Goal: Task Accomplishment & Management: Complete application form

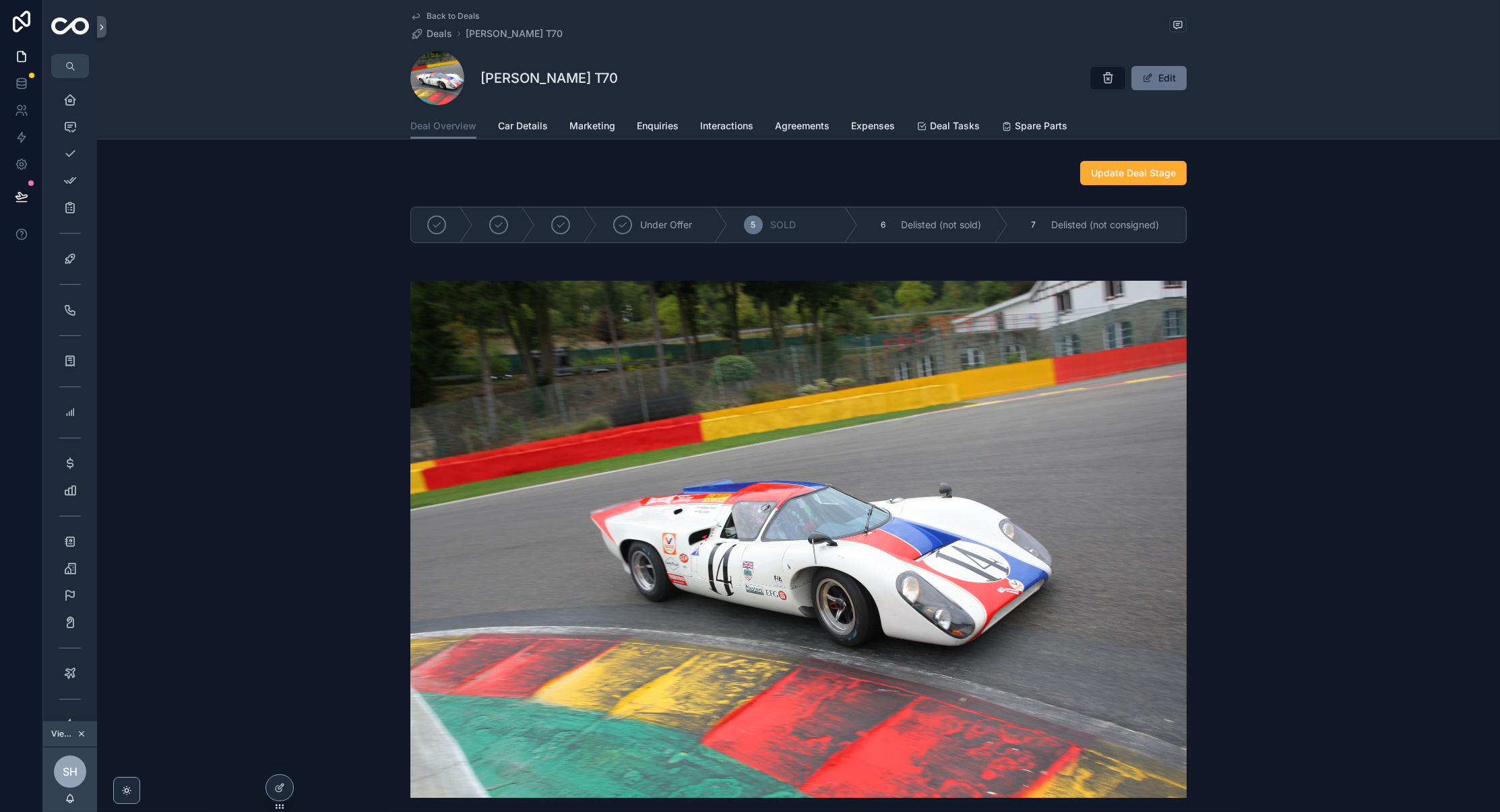
click at [202, 233] on div "Under Offer 5 SOLD 6 Delisted (not sold) 7 Delisted (not consigned)" at bounding box center [799, 225] width 1403 height 47
click at [433, 17] on span "Back to Deals" at bounding box center [452, 16] width 53 height 11
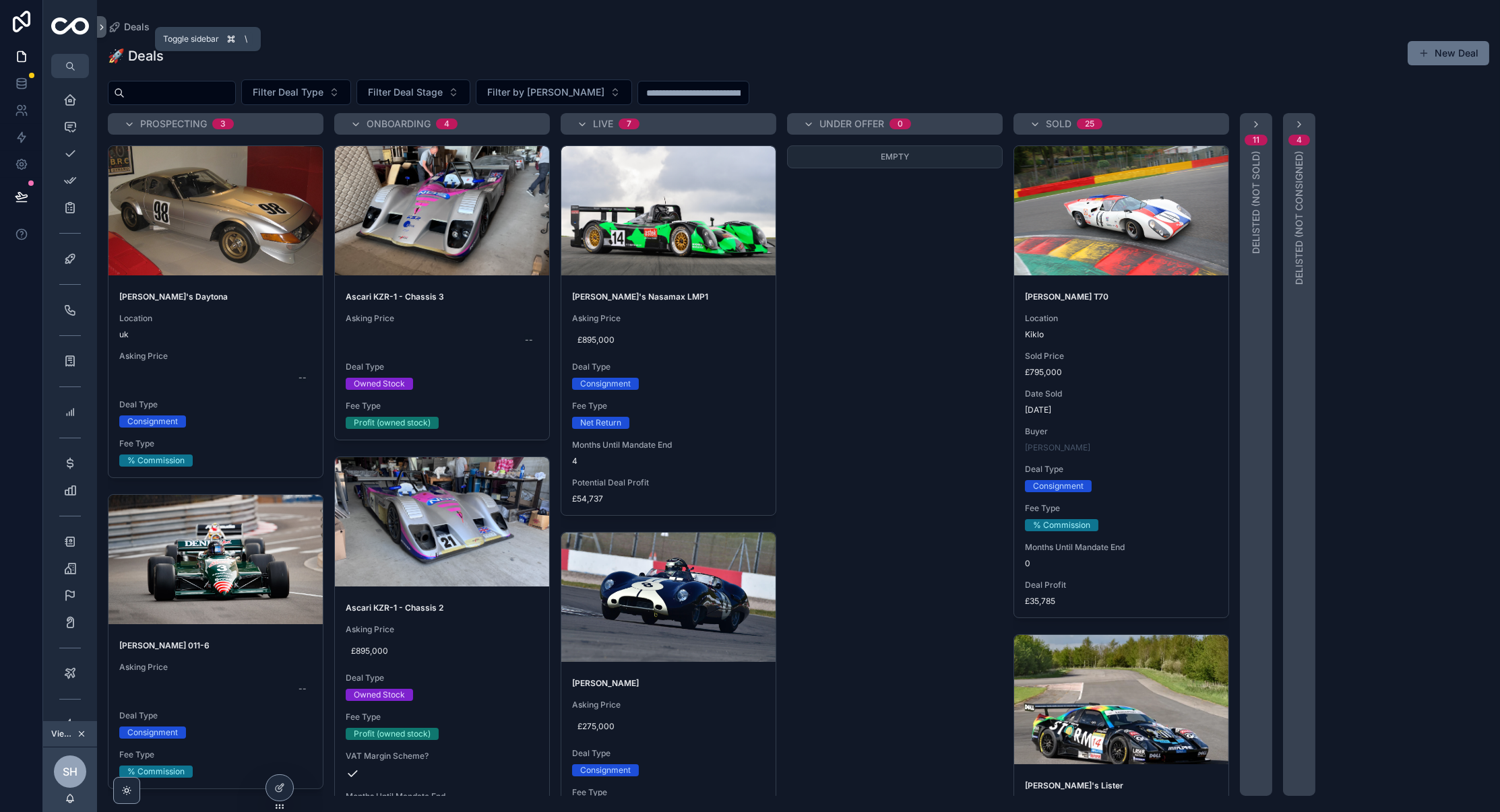
click at [101, 33] on button "scrollable content" at bounding box center [102, 27] width 9 height 22
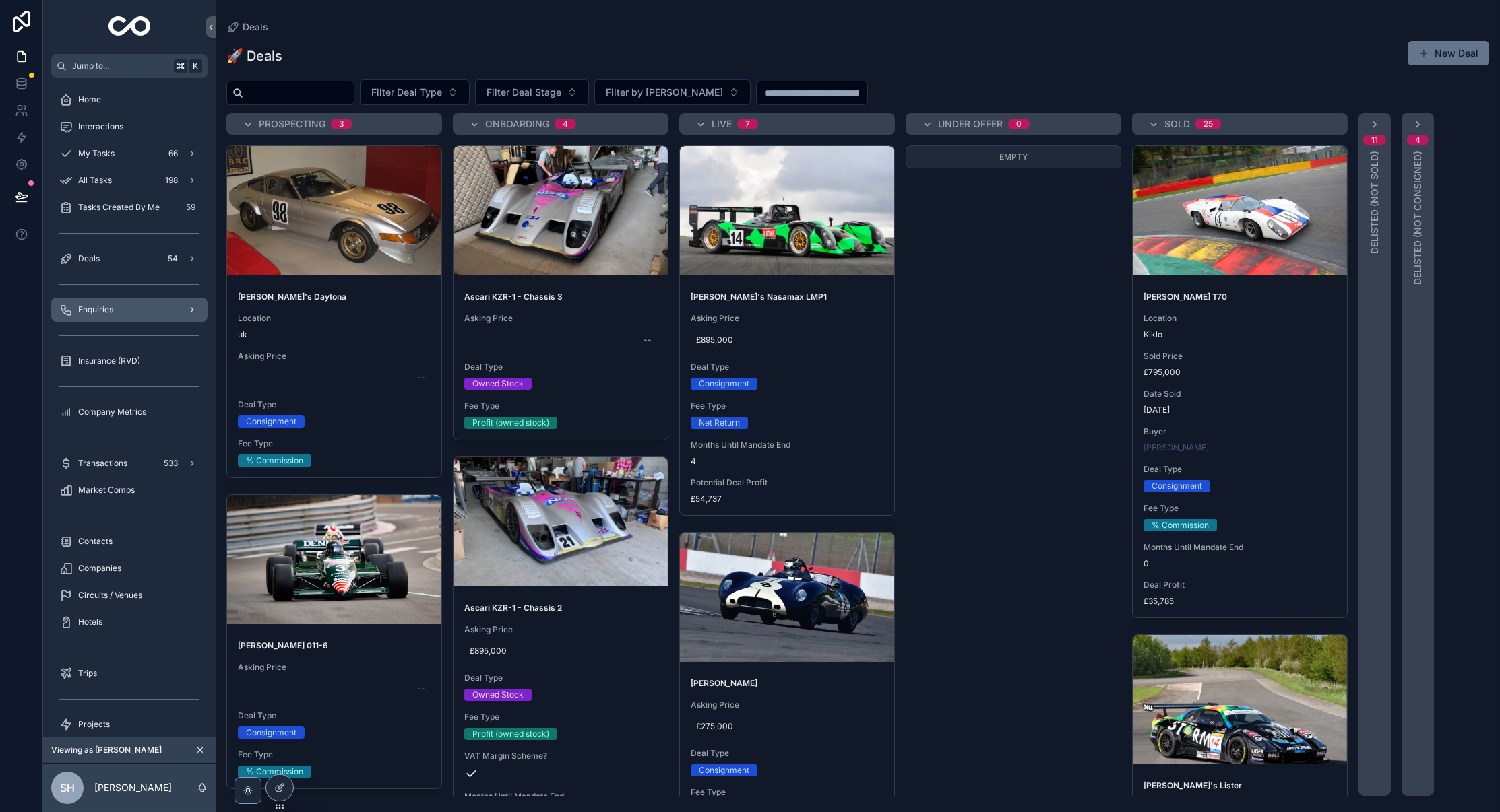
click at [109, 311] on span "Enquiries" at bounding box center [96, 309] width 35 height 11
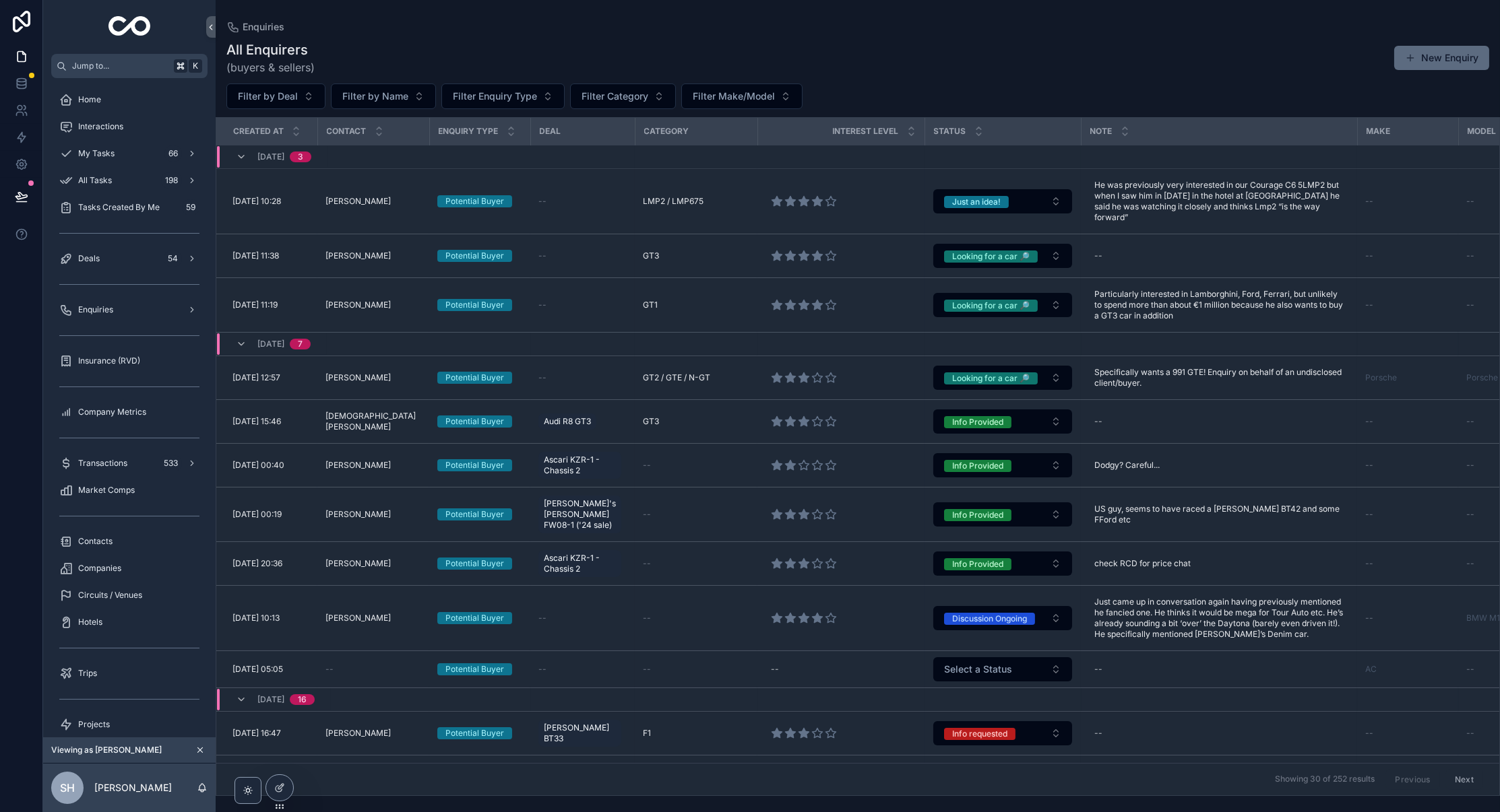
click at [1428, 66] on button "New Enquiry" at bounding box center [1441, 58] width 95 height 24
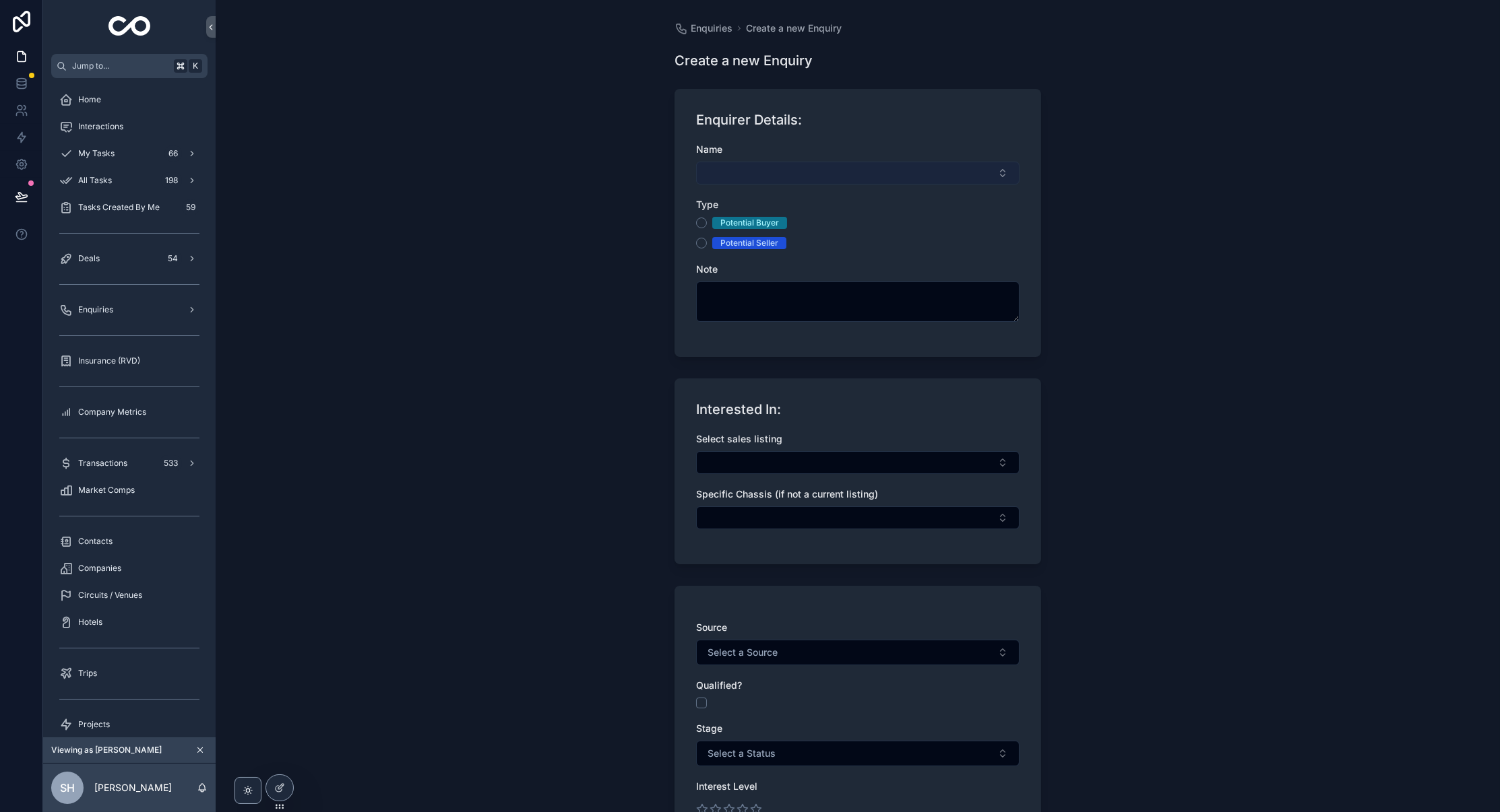
click at [900, 169] on button "Select Button" at bounding box center [857, 173] width 323 height 23
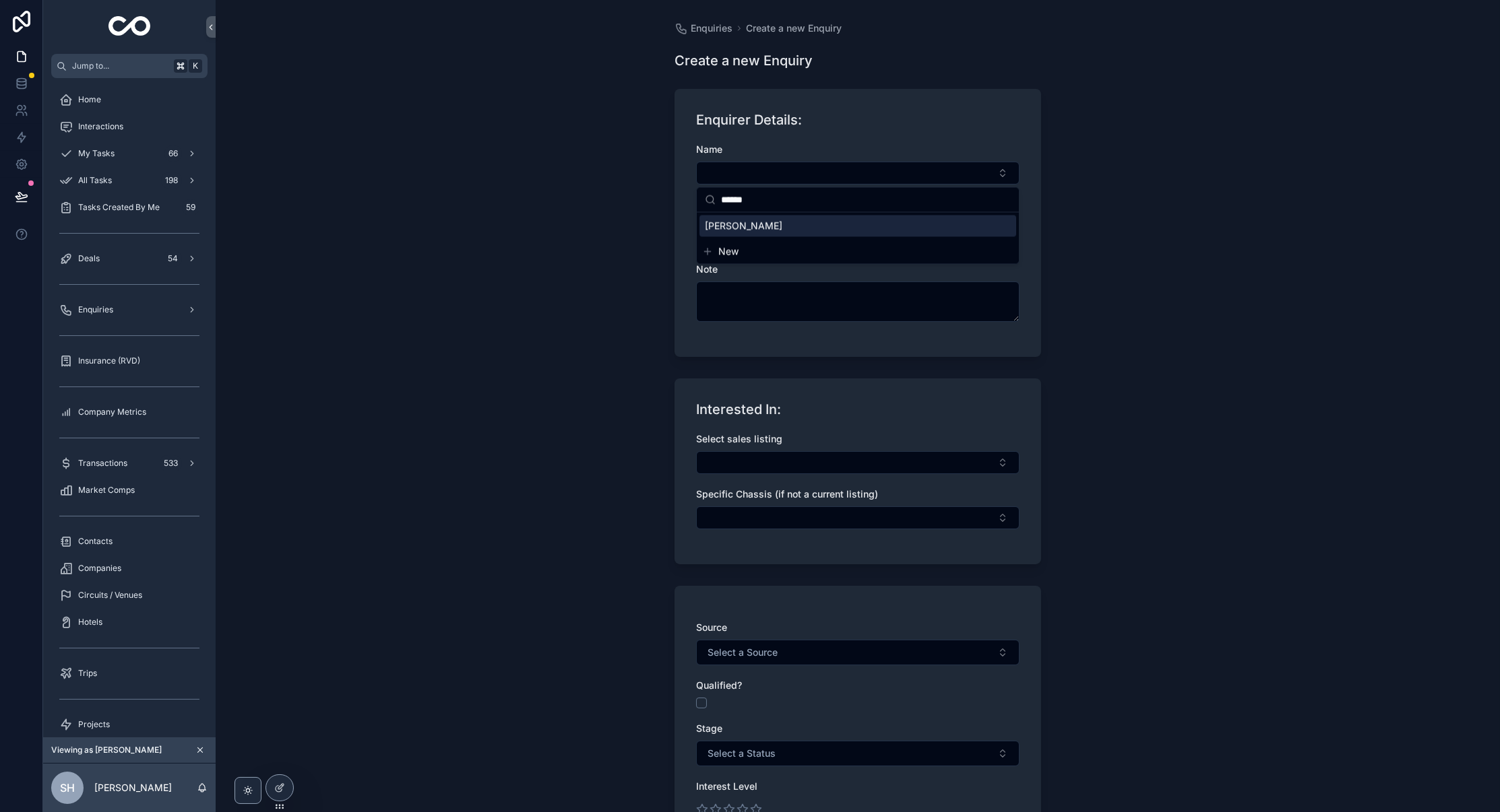
type input "******"
click at [737, 229] on span "[PERSON_NAME]" at bounding box center [744, 226] width 78 height 14
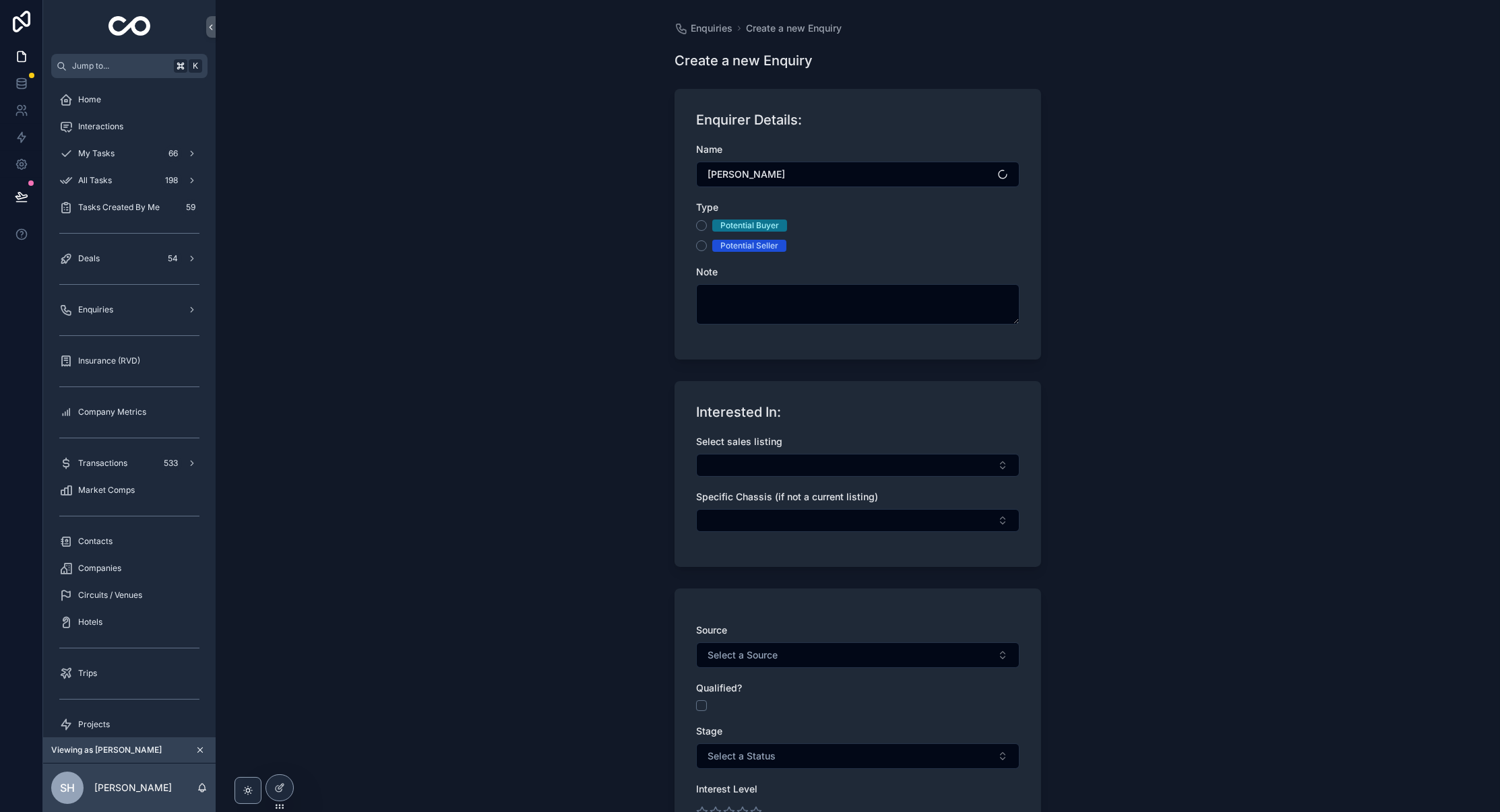
click at [737, 229] on div "Potential Buyer" at bounding box center [750, 226] width 59 height 12
click at [706, 229] on button "Potential Buyer" at bounding box center [701, 226] width 11 height 11
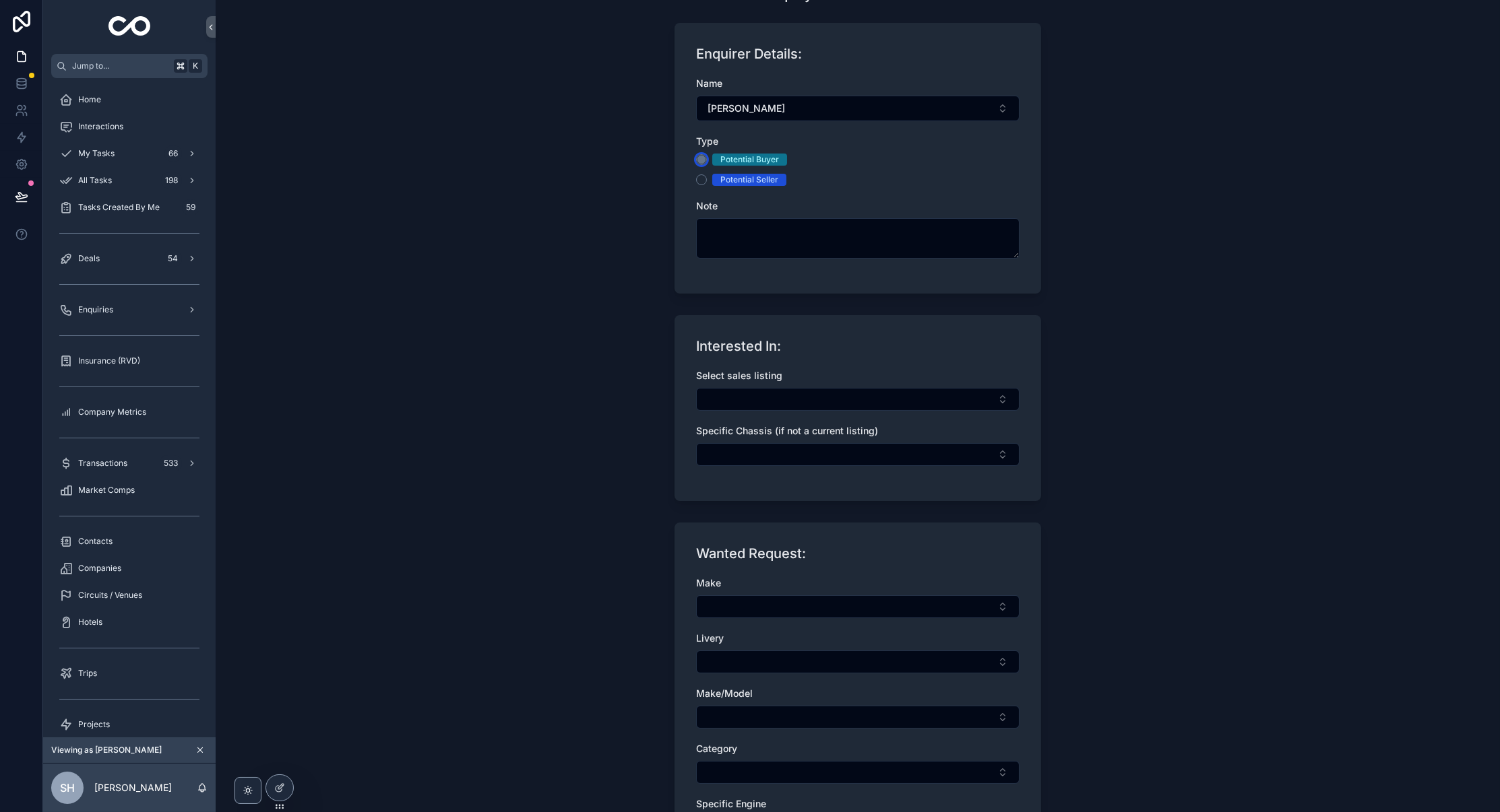
scroll to position [65, 0]
click at [757, 405] on button "Select Button" at bounding box center [857, 400] width 323 height 23
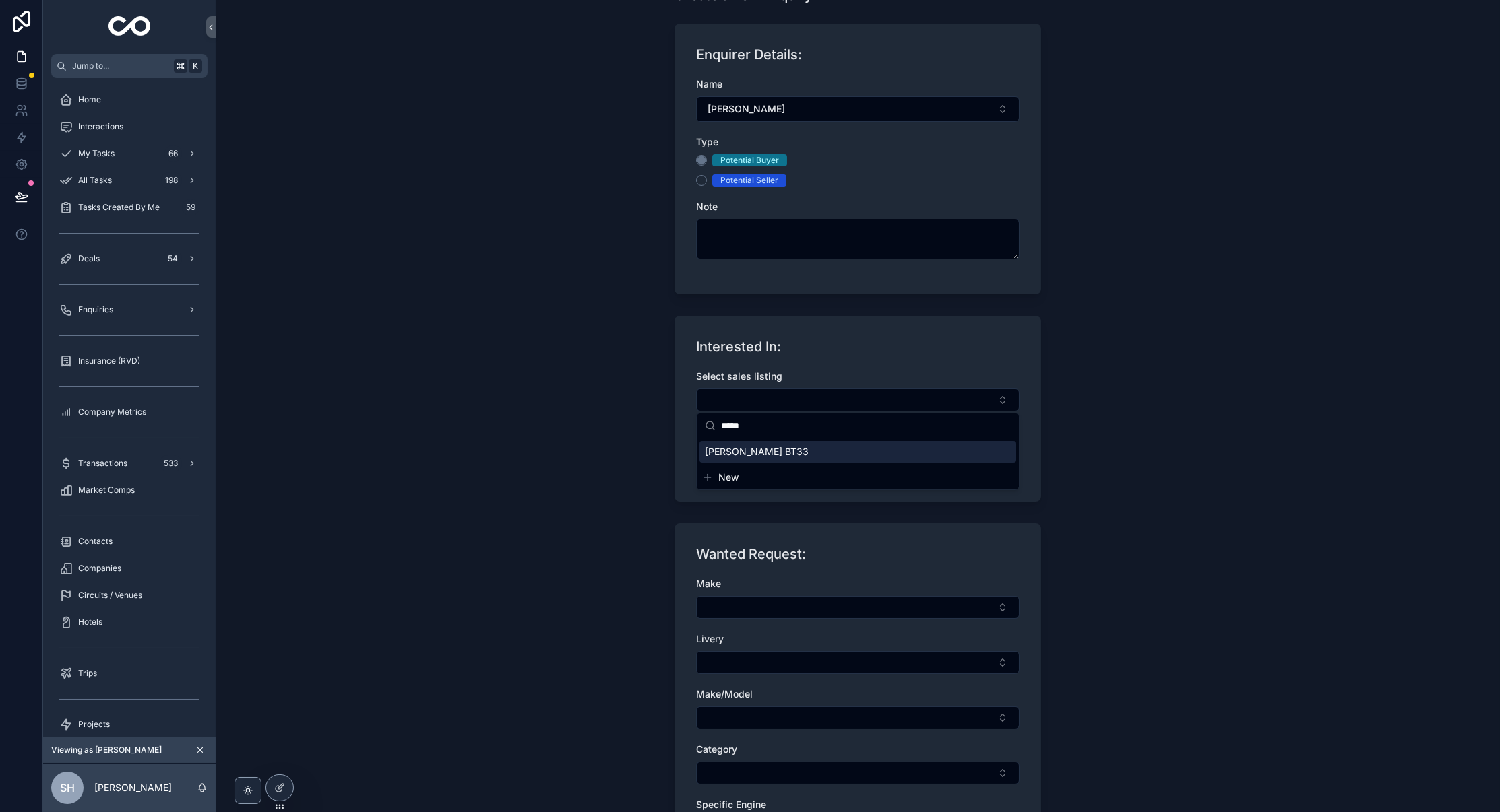
type input "*****"
click at [742, 456] on span "[PERSON_NAME] BT33" at bounding box center [756, 452] width 103 height 14
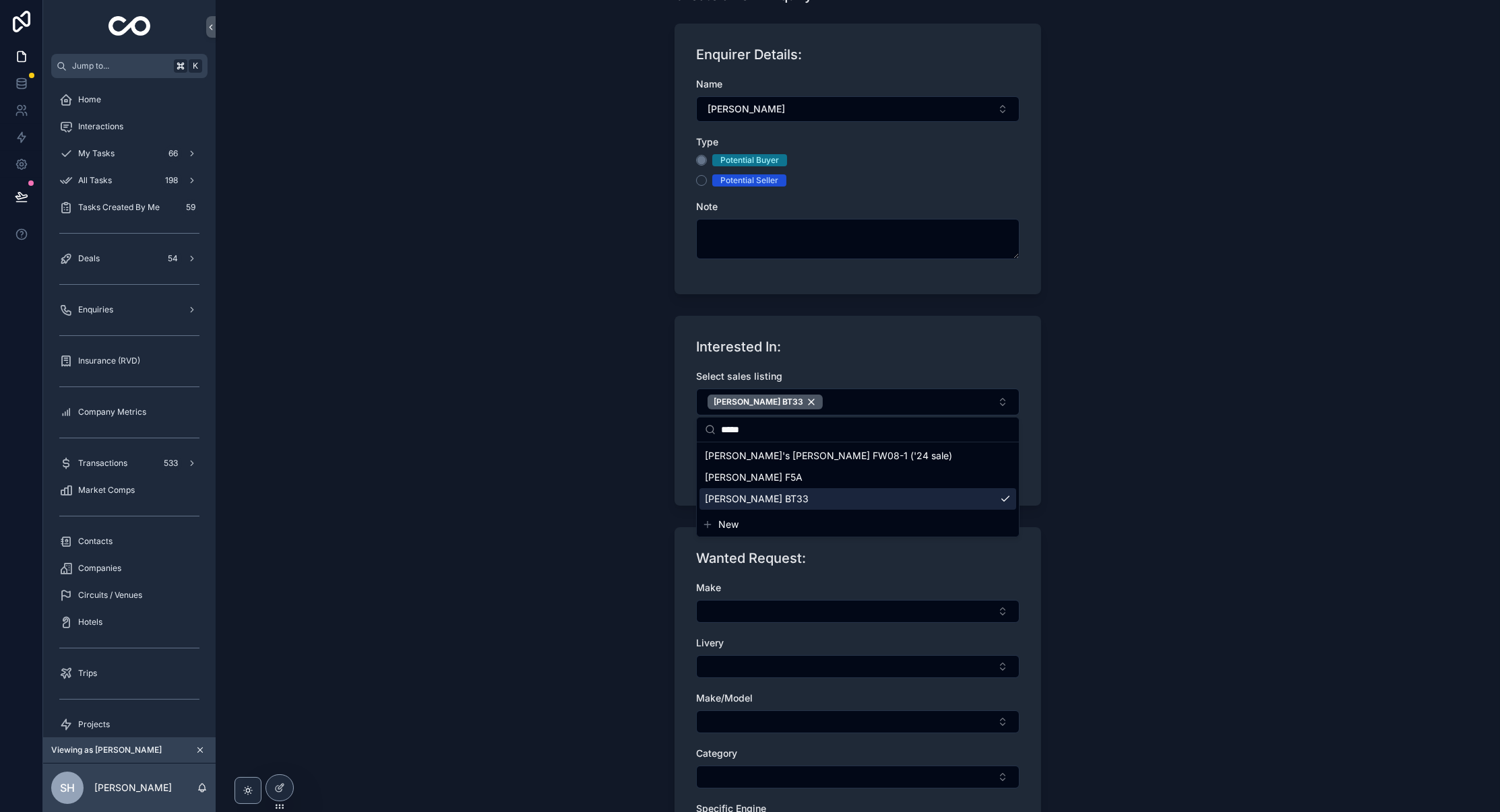
click at [742, 456] on span "[PERSON_NAME]'s [PERSON_NAME] FW08-1 ('24 sale)" at bounding box center [828, 456] width 247 height 14
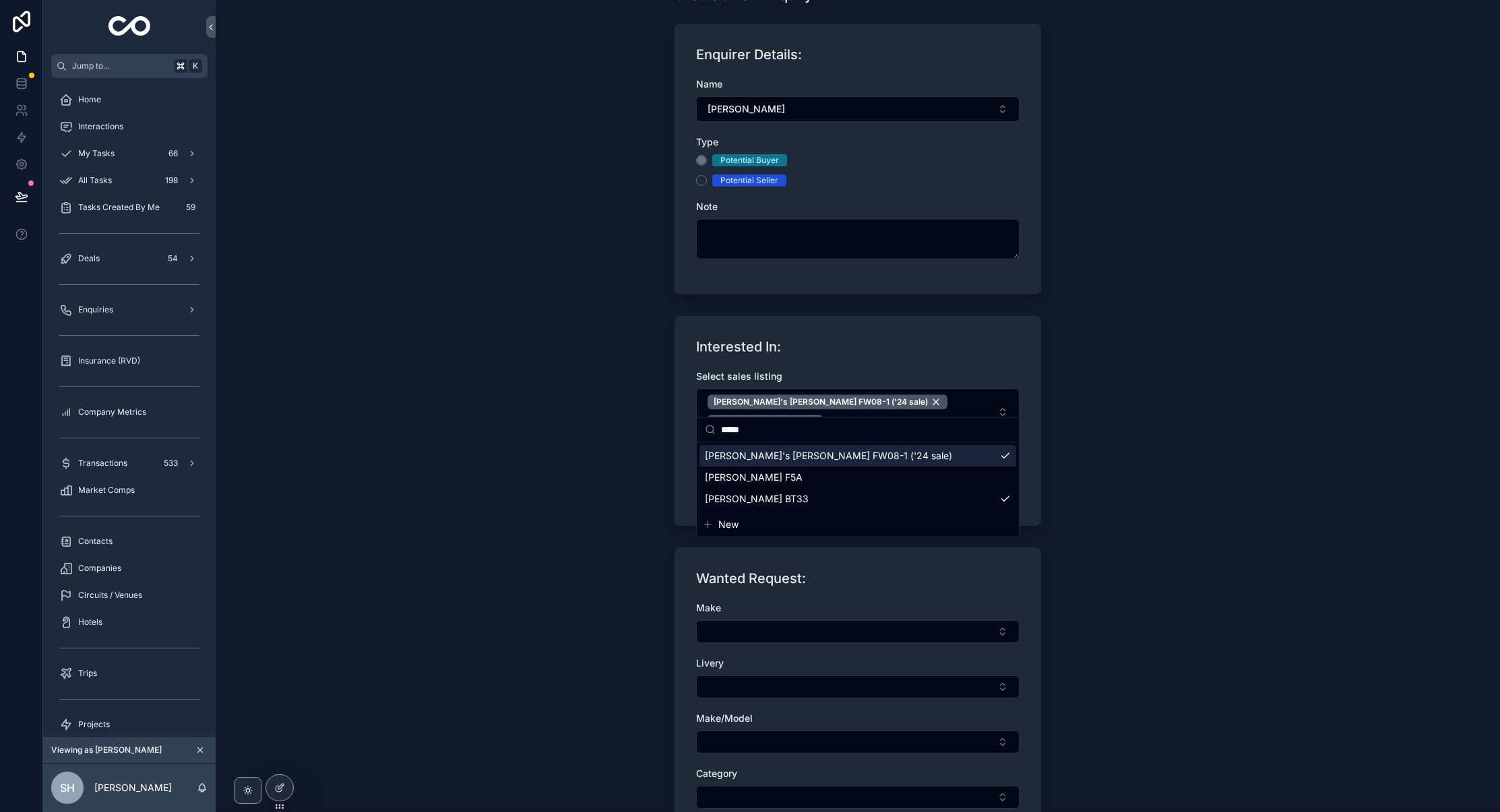
click at [848, 332] on div "Interested In: Select sales listing [PERSON_NAME]'s [PERSON_NAME] FW08-1 ('24 s…" at bounding box center [857, 421] width 366 height 210
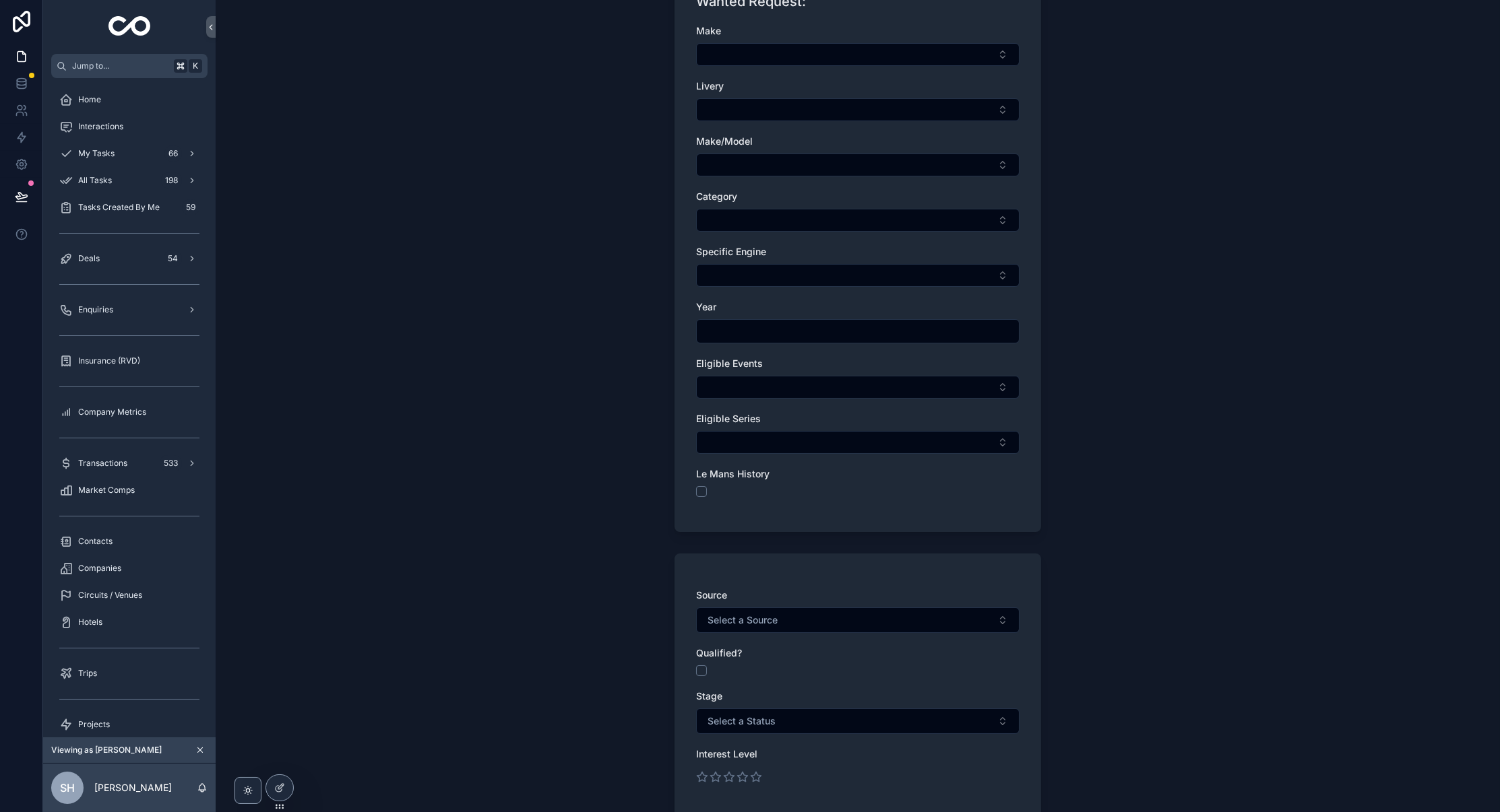
scroll to position [643, 0]
click at [798, 607] on button "Select a Source" at bounding box center [857, 620] width 323 height 26
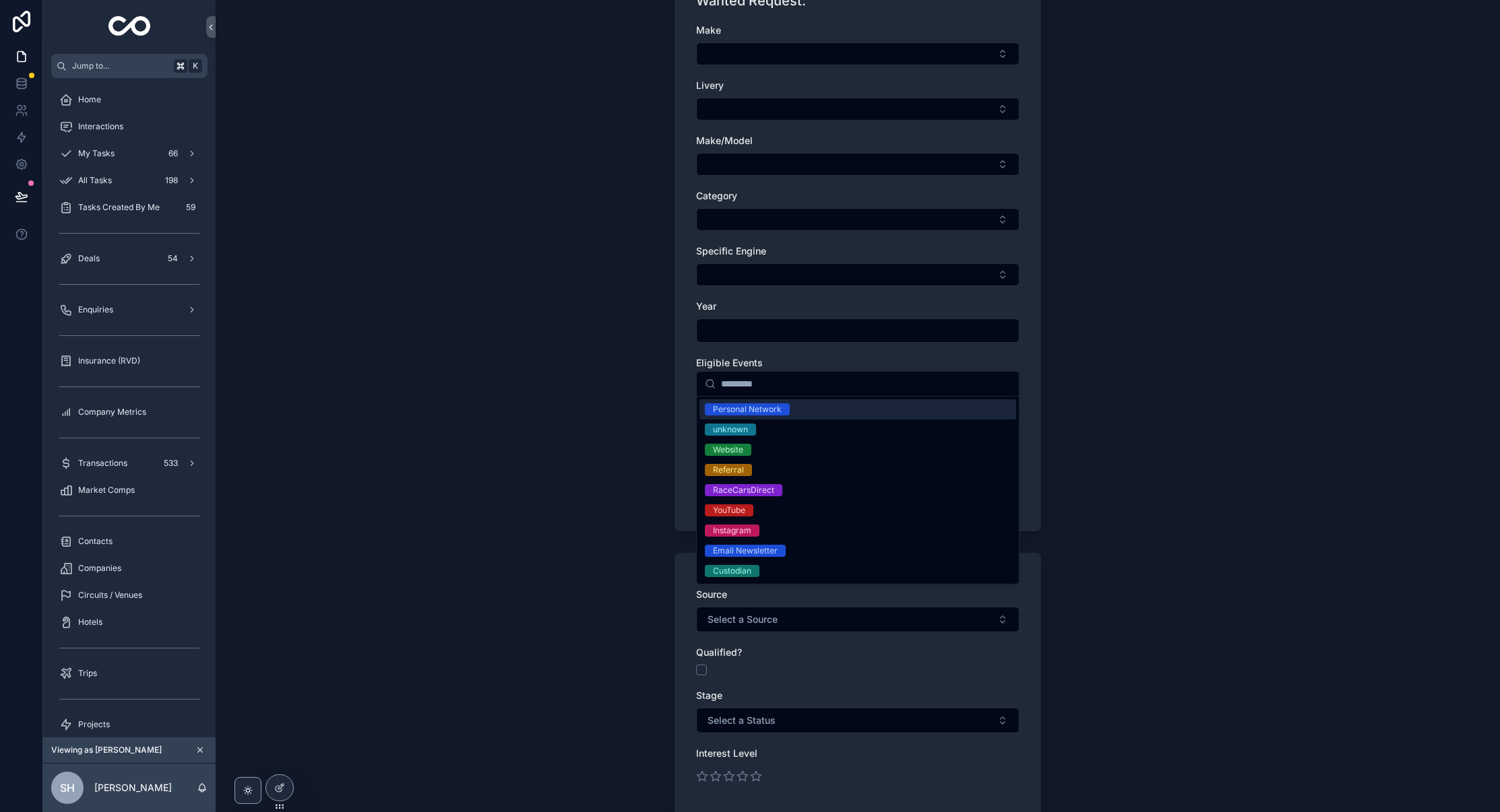
click at [764, 409] on div "Personal Network" at bounding box center [747, 409] width 69 height 12
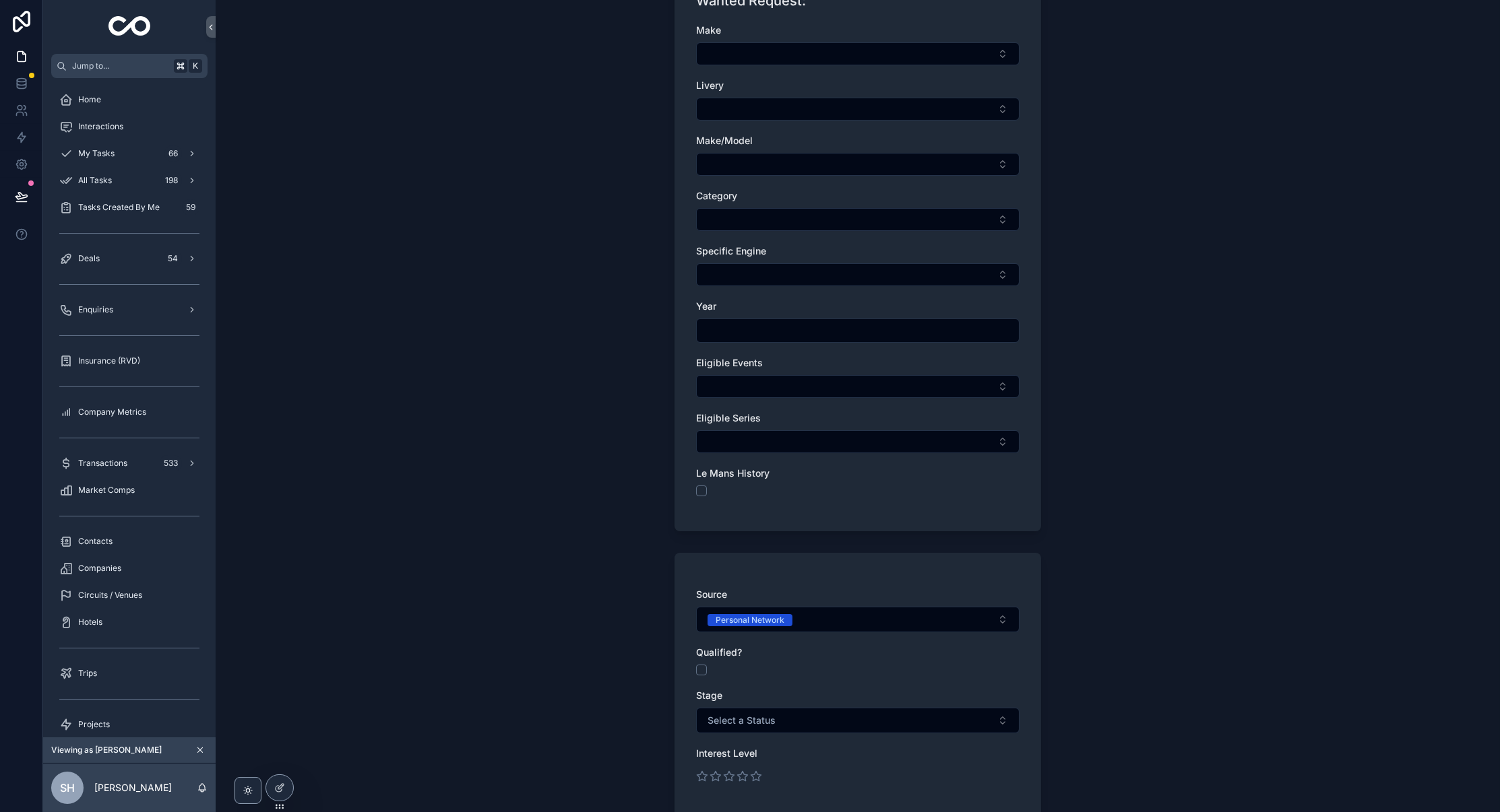
click at [702, 665] on button "scrollable content" at bounding box center [701, 670] width 11 height 11
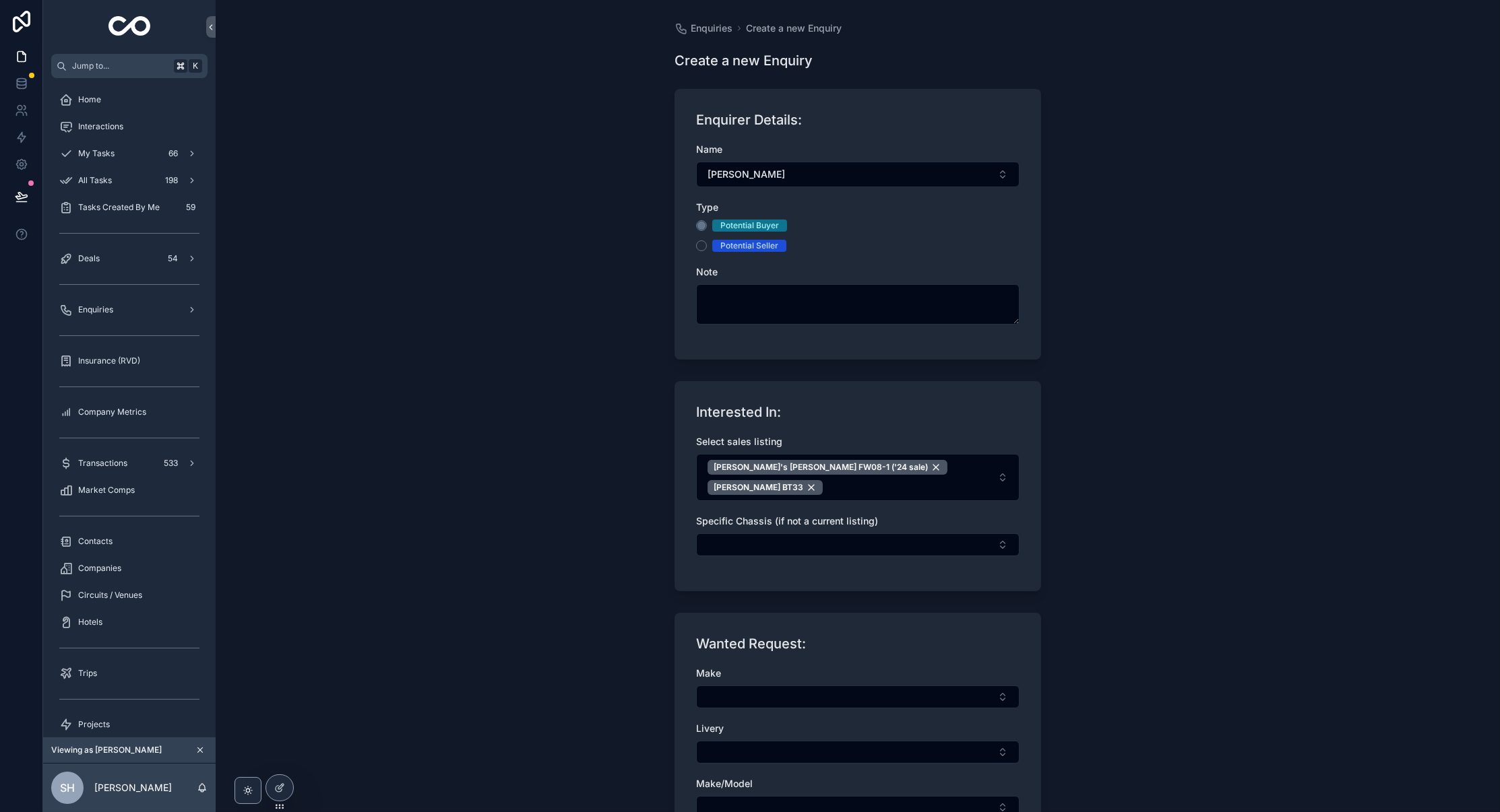
scroll to position [0, 0]
click at [818, 294] on textarea "scrollable content" at bounding box center [857, 304] width 323 height 40
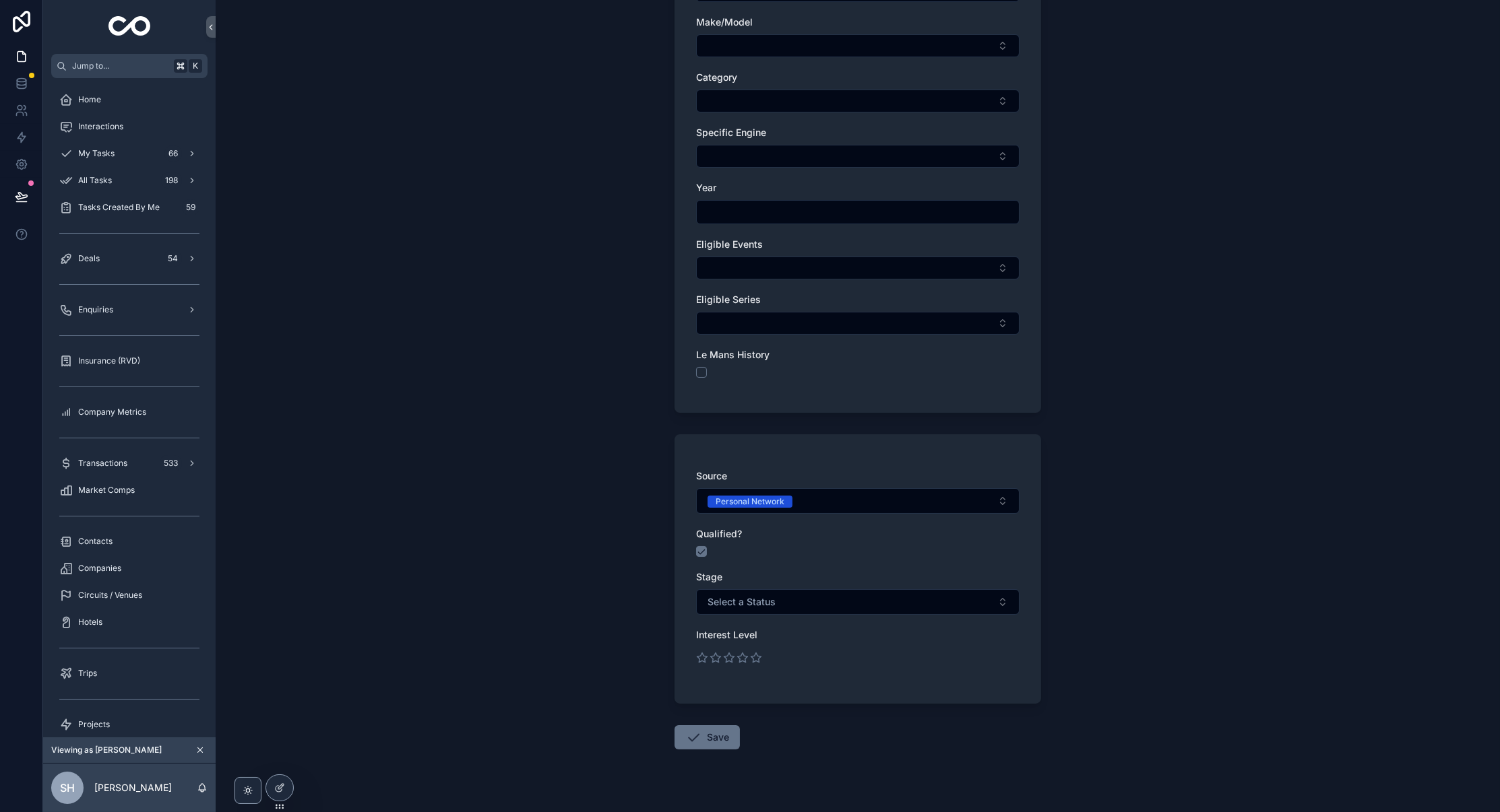
scroll to position [773, 0]
type textarea "**********"
click at [817, 590] on button "Select a Status" at bounding box center [857, 603] width 323 height 26
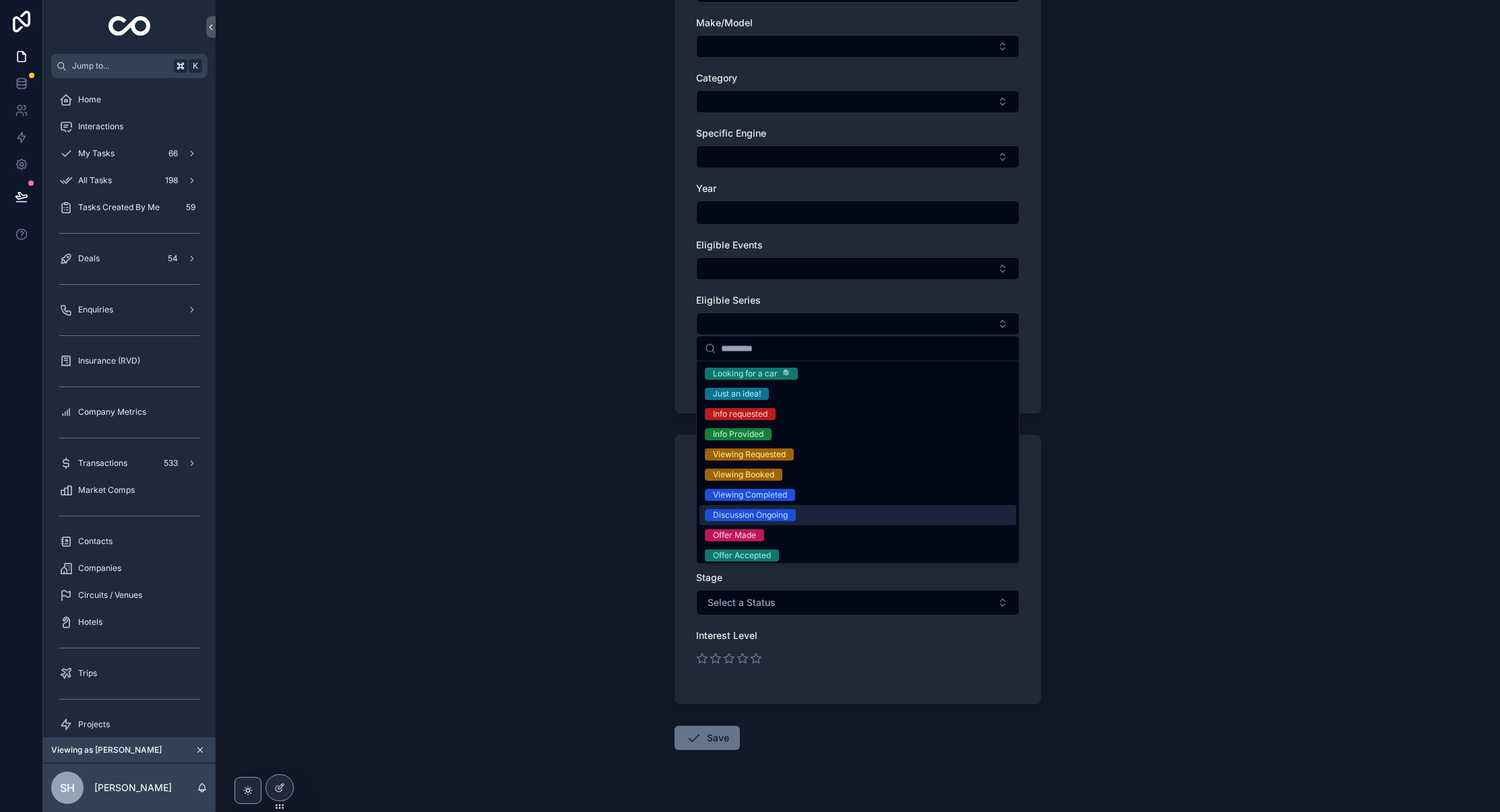
click at [787, 510] on div "Discussion Ongoing" at bounding box center [750, 516] width 75 height 12
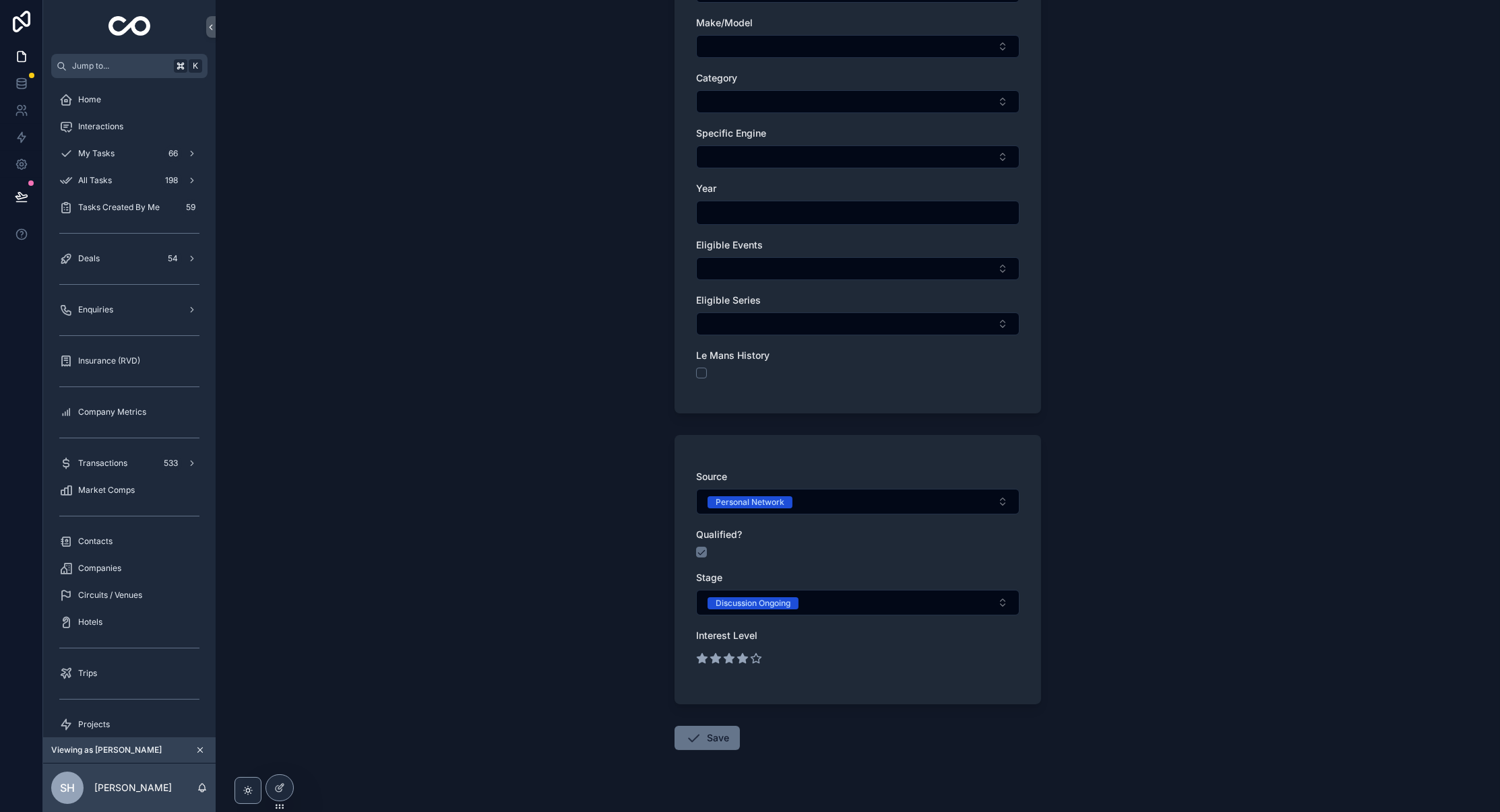
click at [744, 654] on icon "scrollable content" at bounding box center [743, 658] width 10 height 9
click at [730, 654] on icon "scrollable content" at bounding box center [730, 658] width 10 height 9
click at [721, 726] on button "Save" at bounding box center [707, 738] width 65 height 24
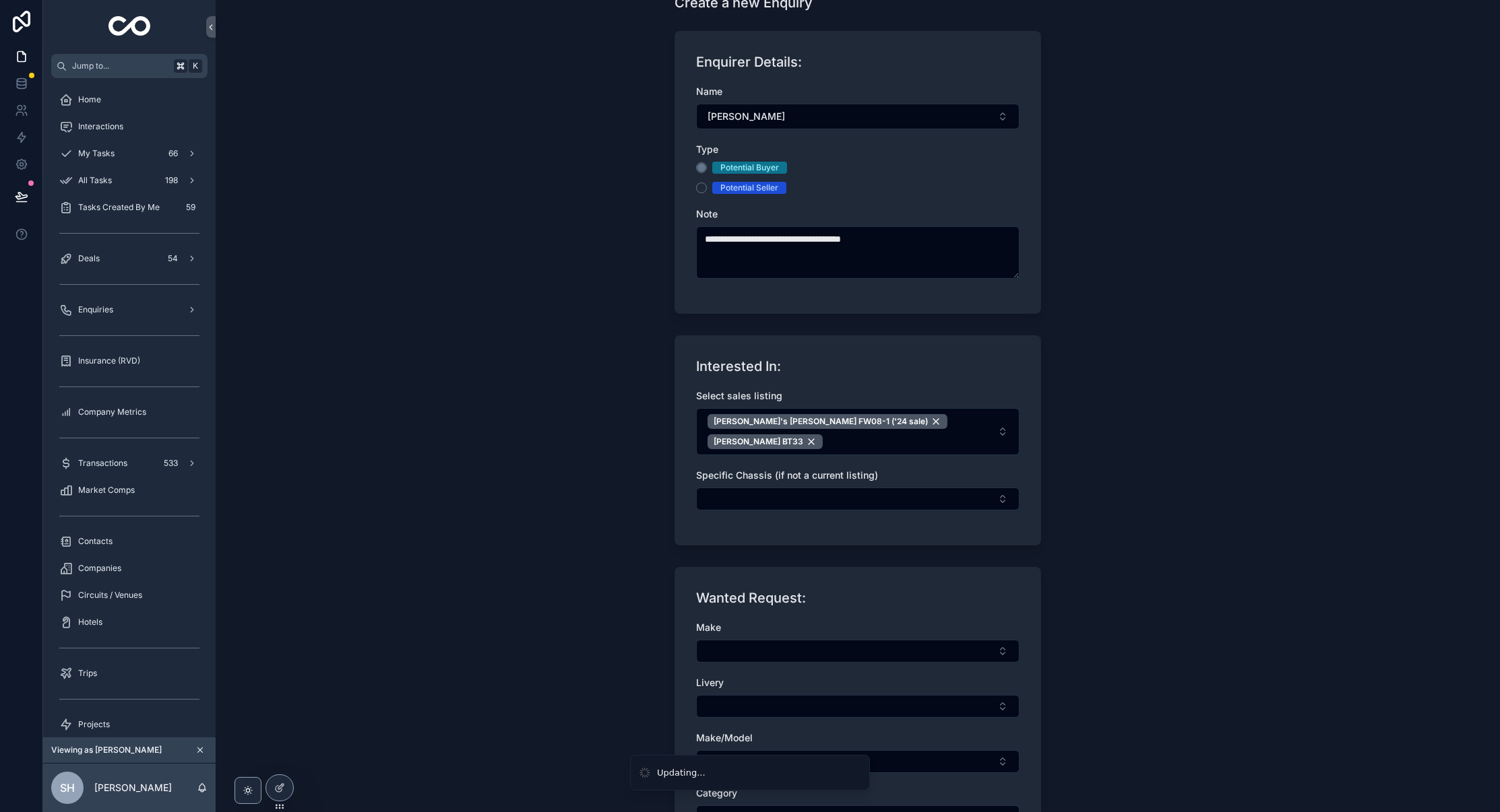
scroll to position [56, 0]
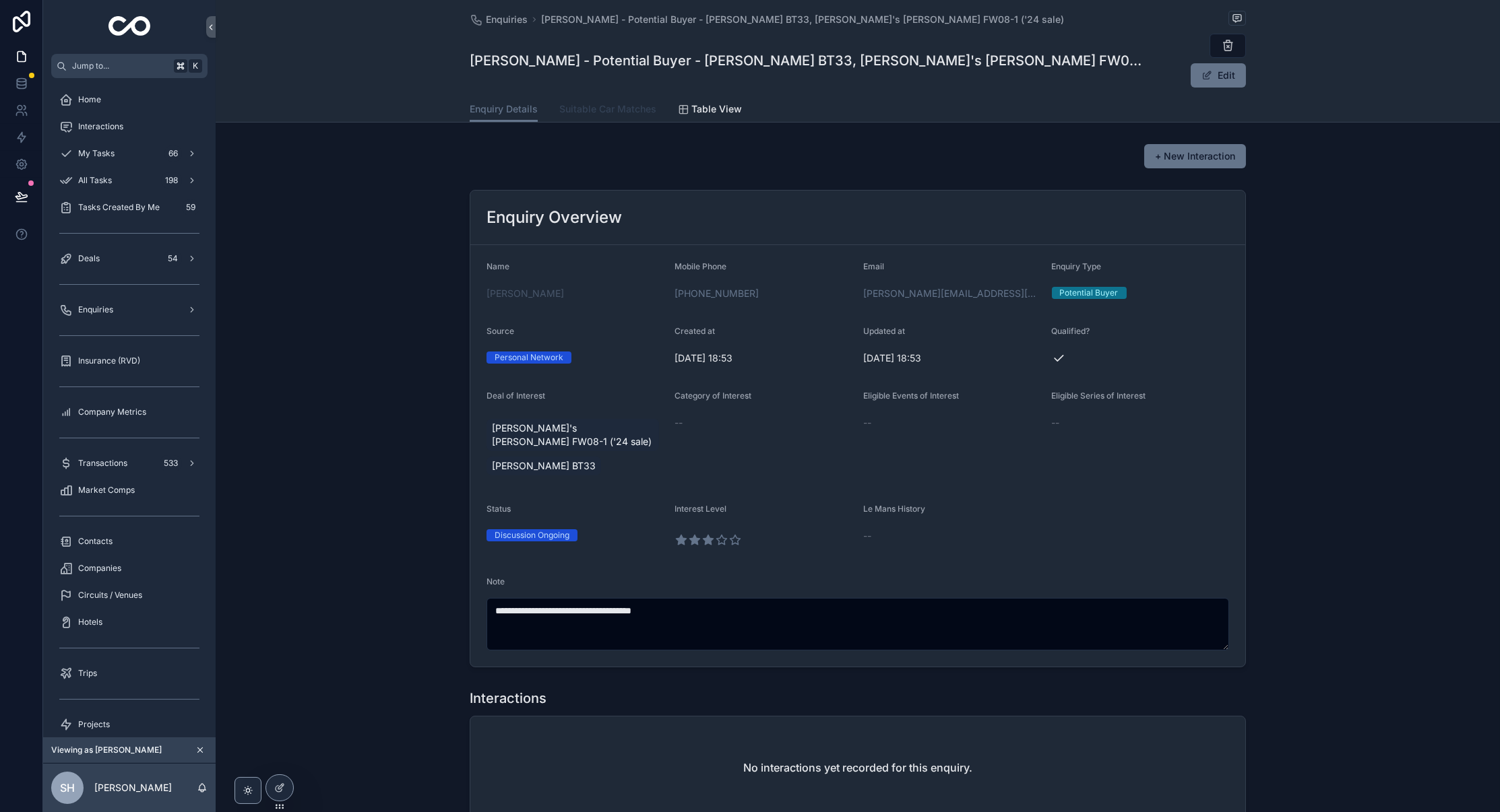
click at [617, 102] on span "Suitable Car Matches" at bounding box center [607, 109] width 97 height 14
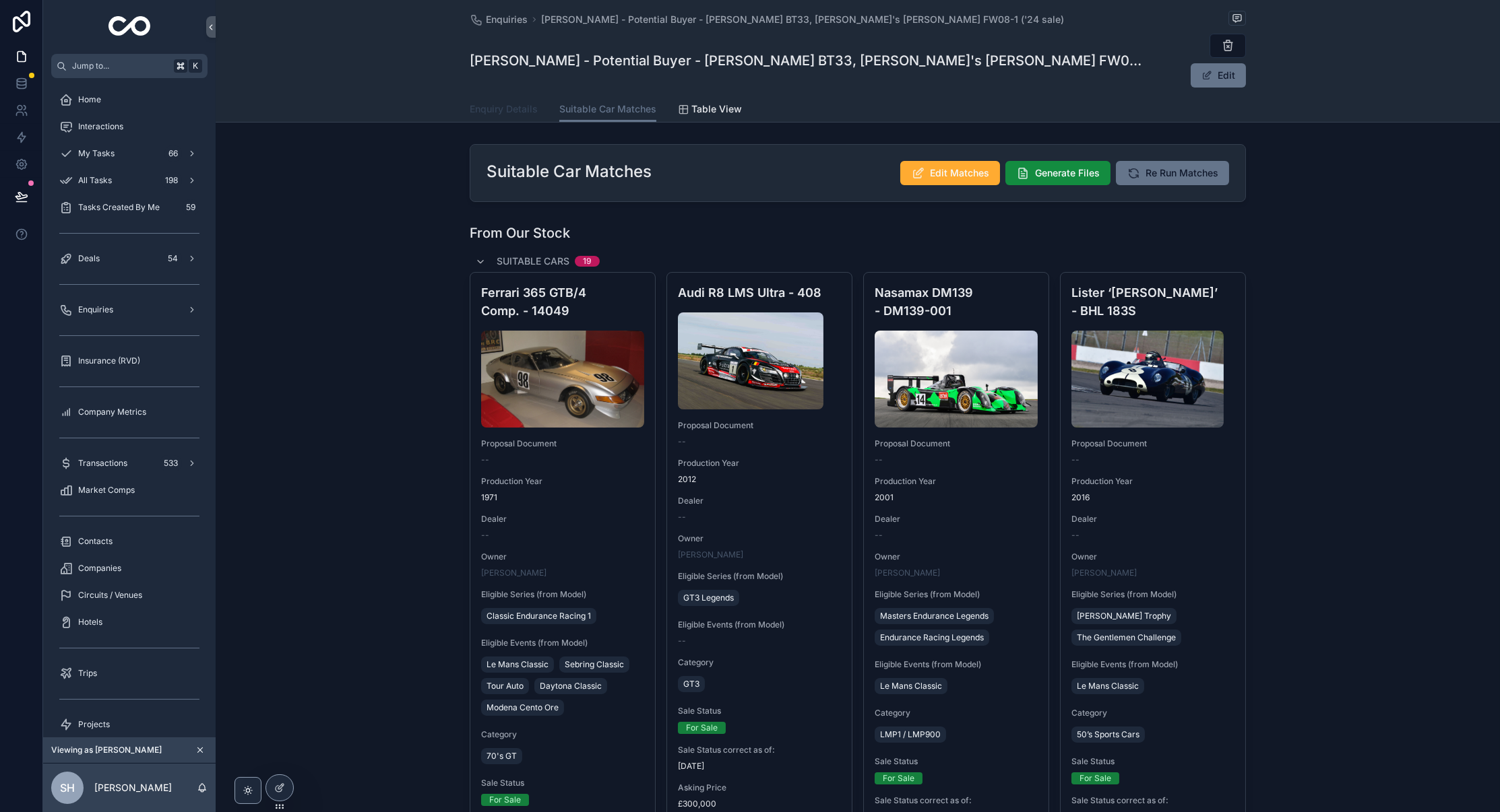
click at [505, 97] on link "Enquiry Details" at bounding box center [503, 110] width 68 height 27
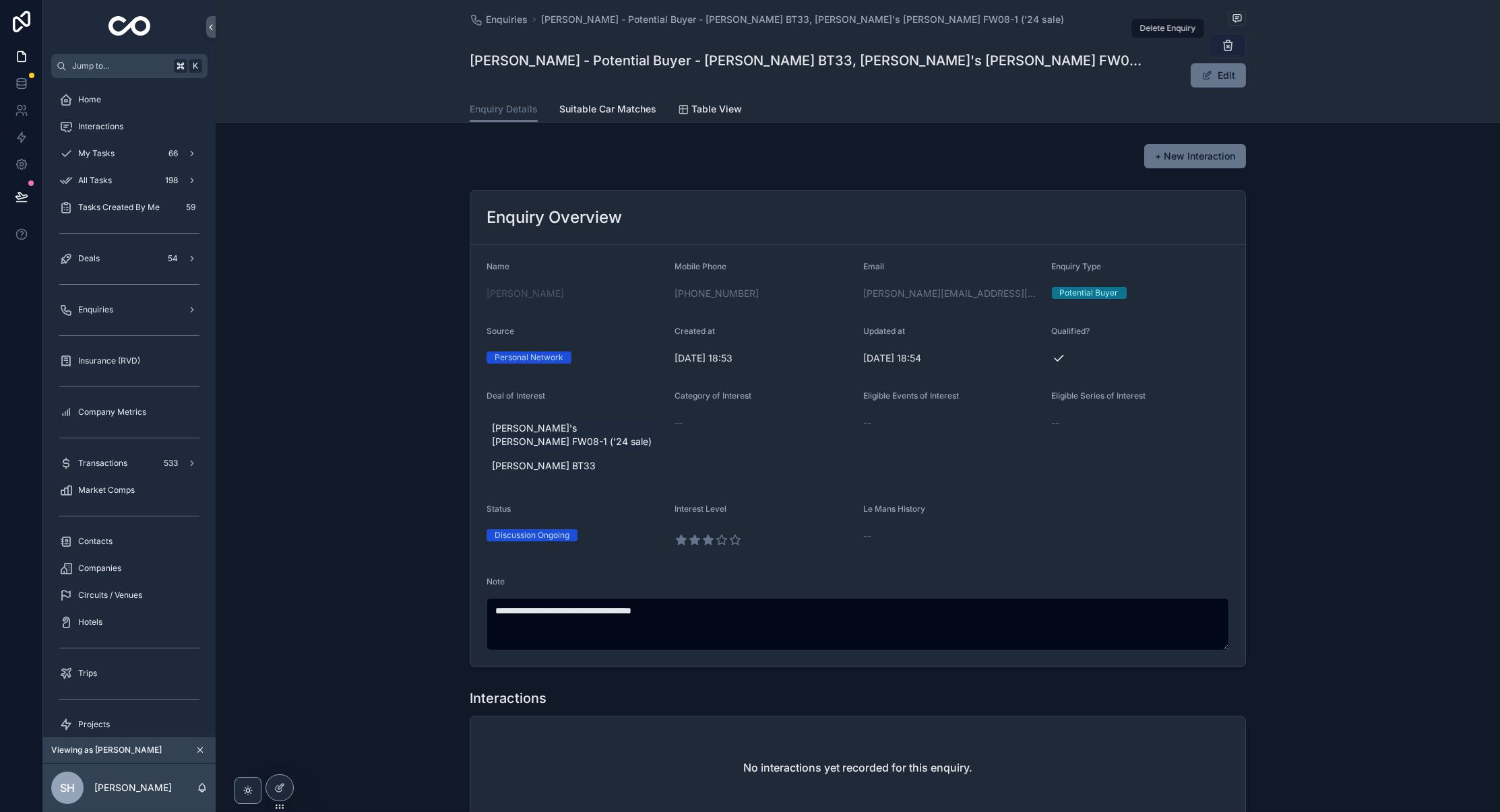
click at [1221, 42] on icon "scrollable content" at bounding box center [1228, 46] width 14 height 14
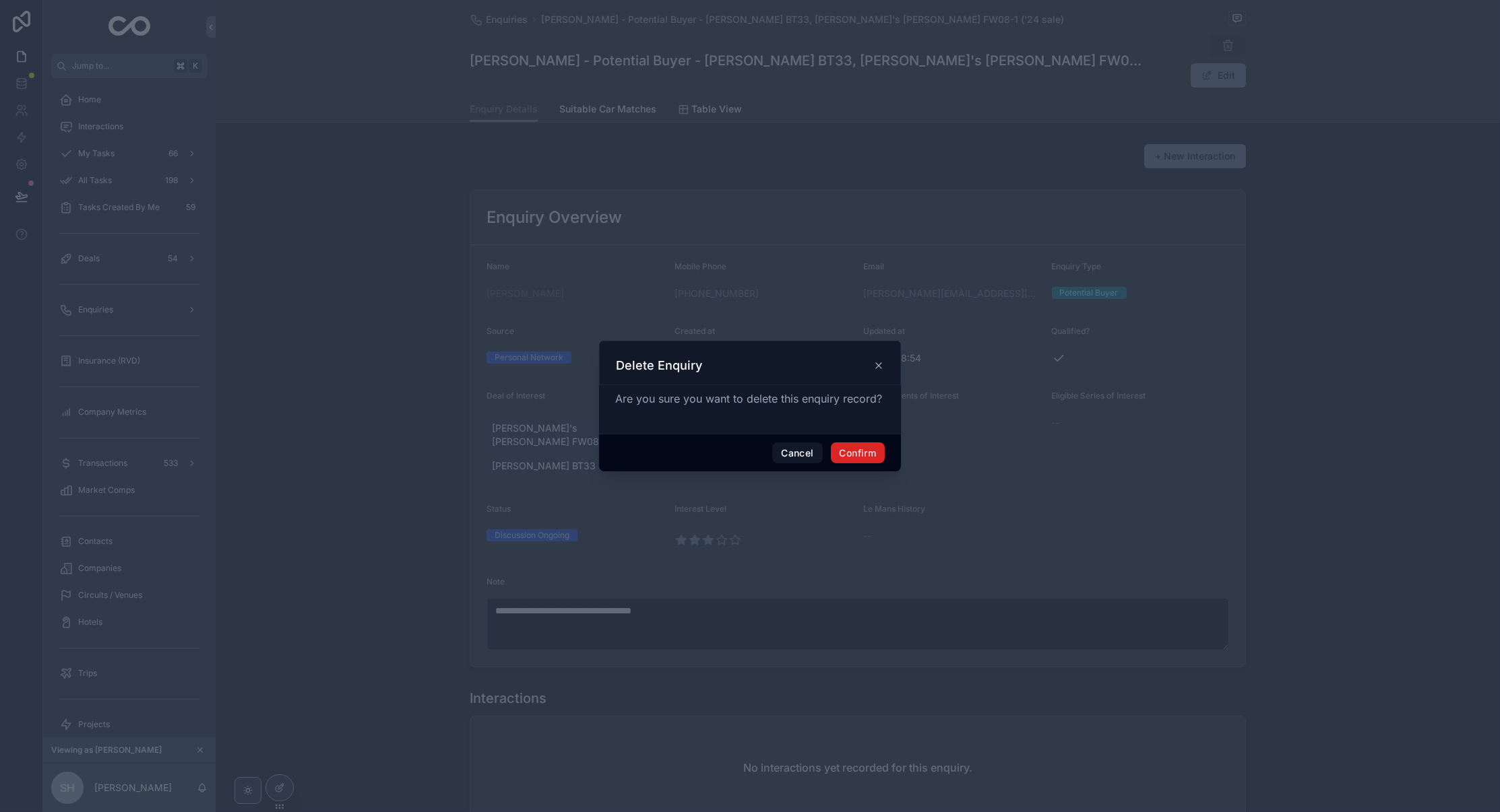
click at [852, 456] on button "Confirm" at bounding box center [857, 453] width 54 height 22
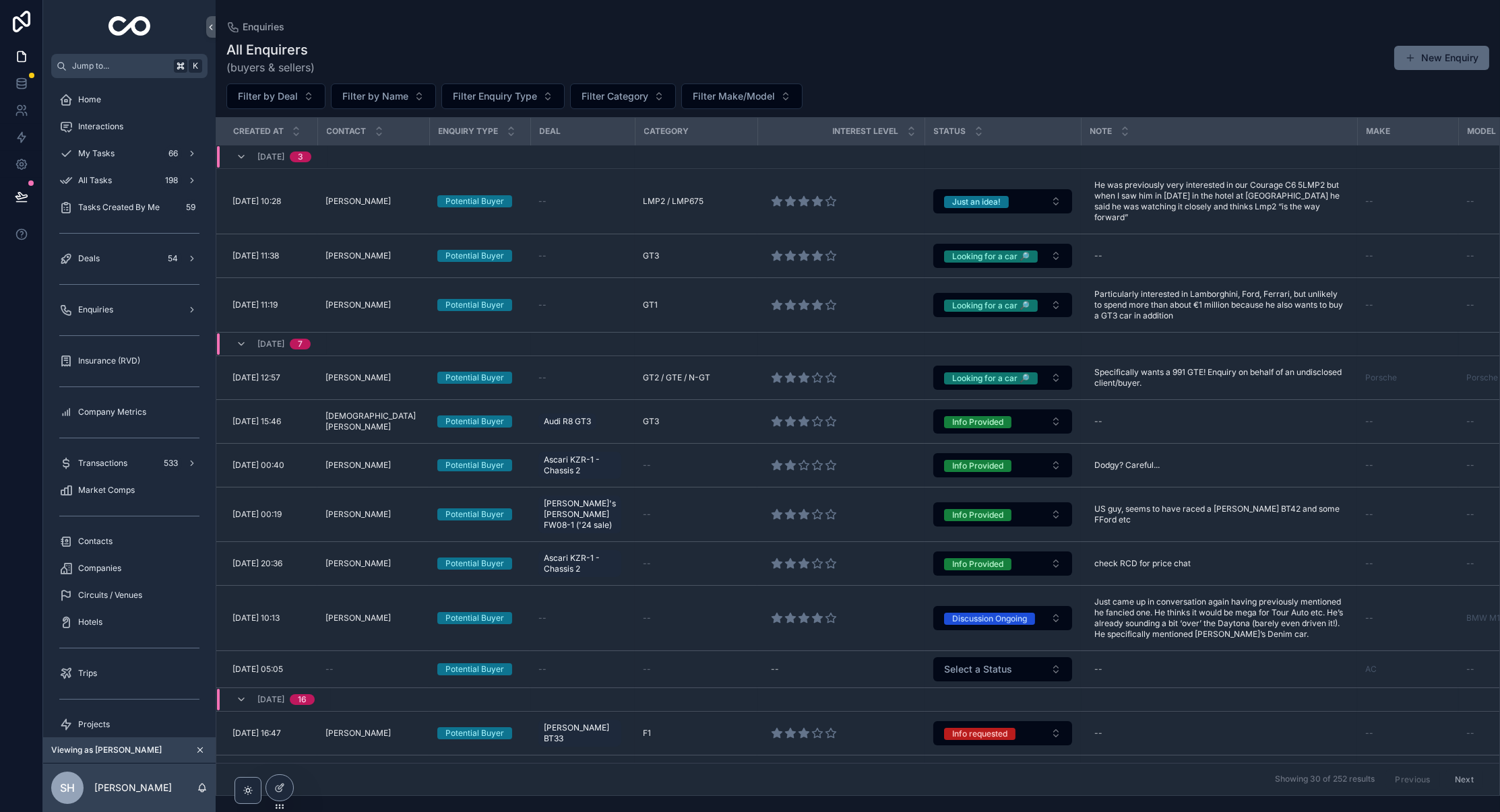
click at [1451, 65] on button "New Enquiry" at bounding box center [1441, 58] width 95 height 24
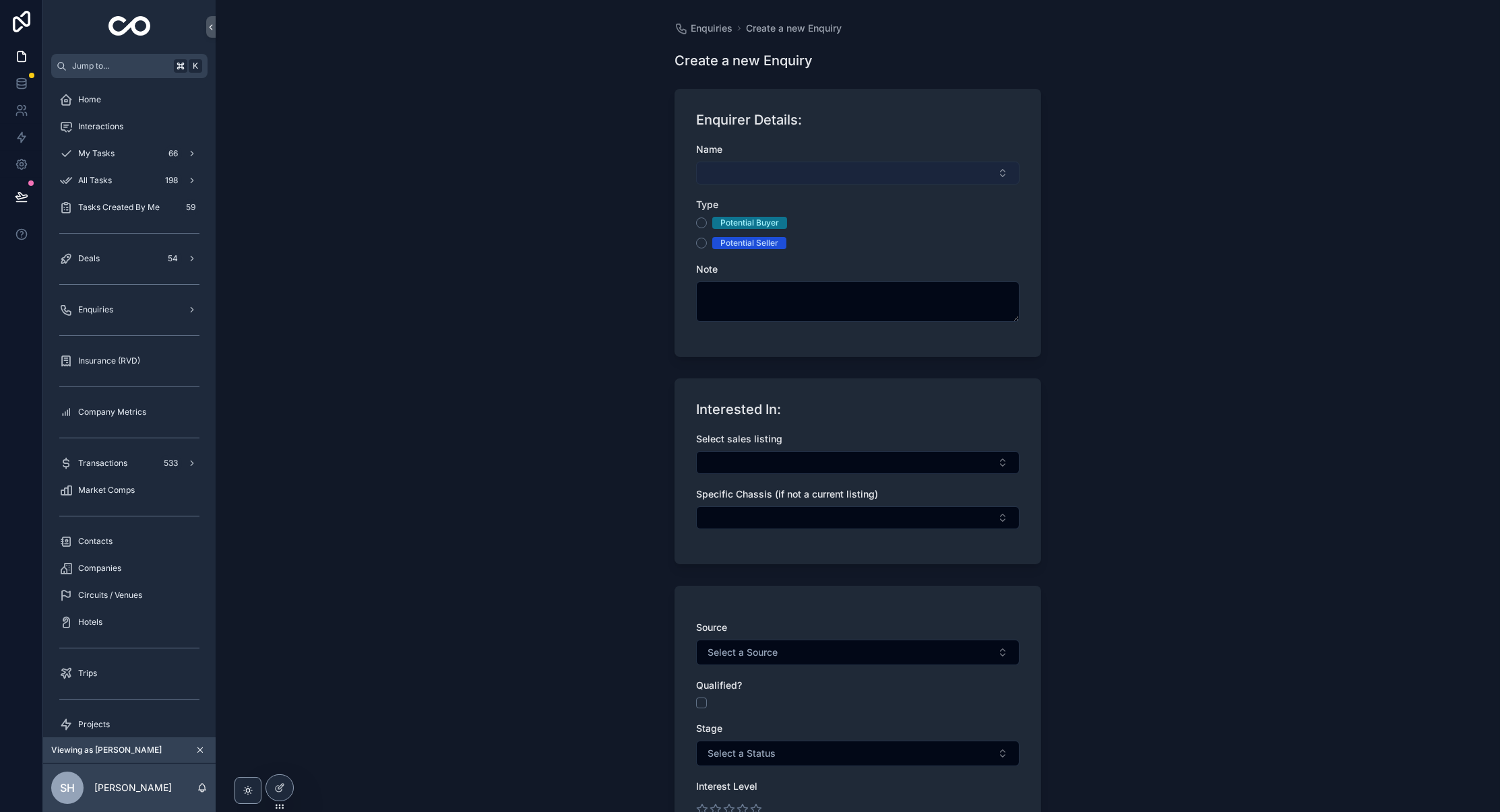
click at [859, 163] on button "Select Button" at bounding box center [857, 173] width 323 height 23
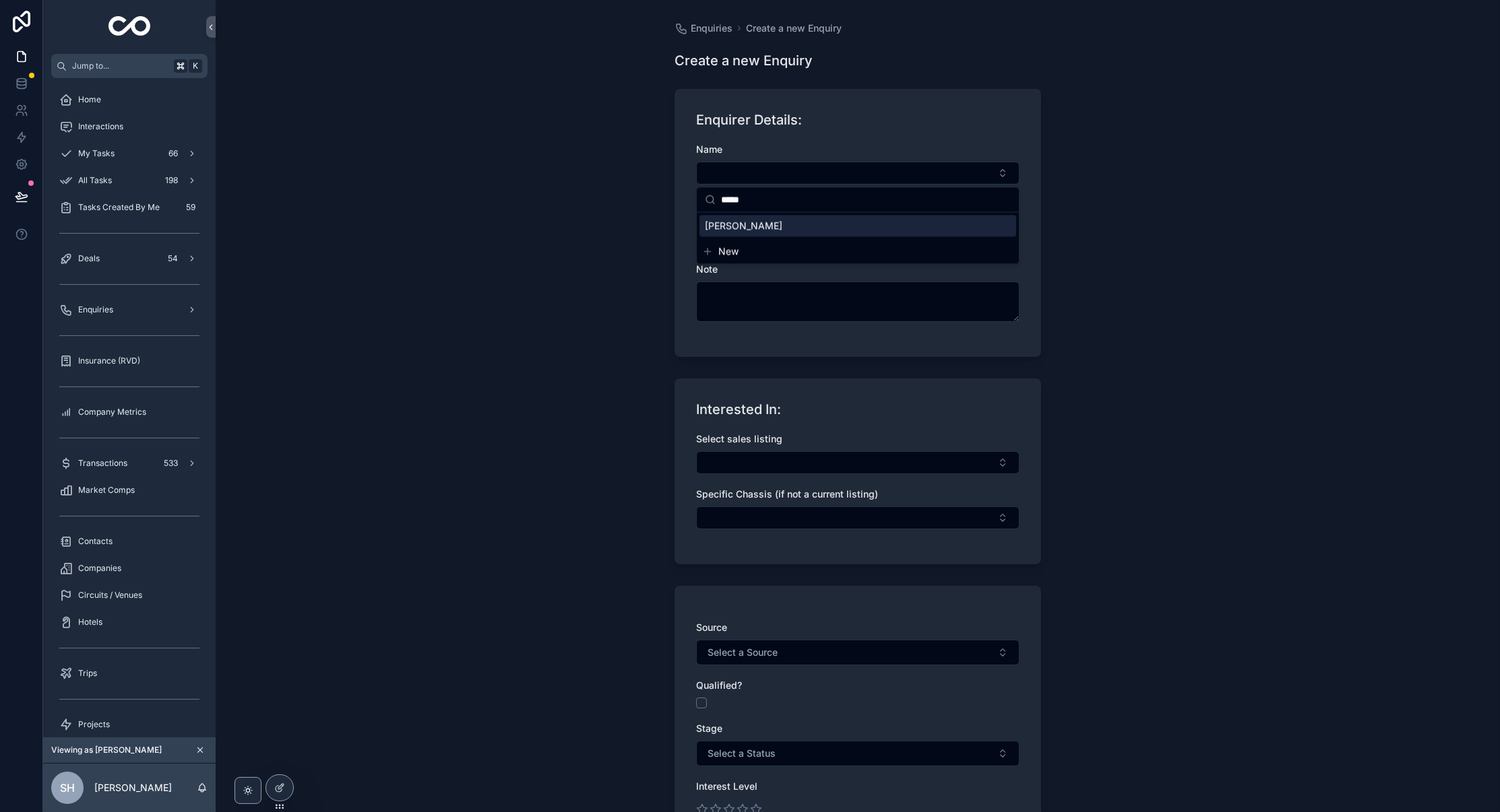
type input "*****"
click at [747, 227] on span "[PERSON_NAME]" at bounding box center [744, 226] width 78 height 14
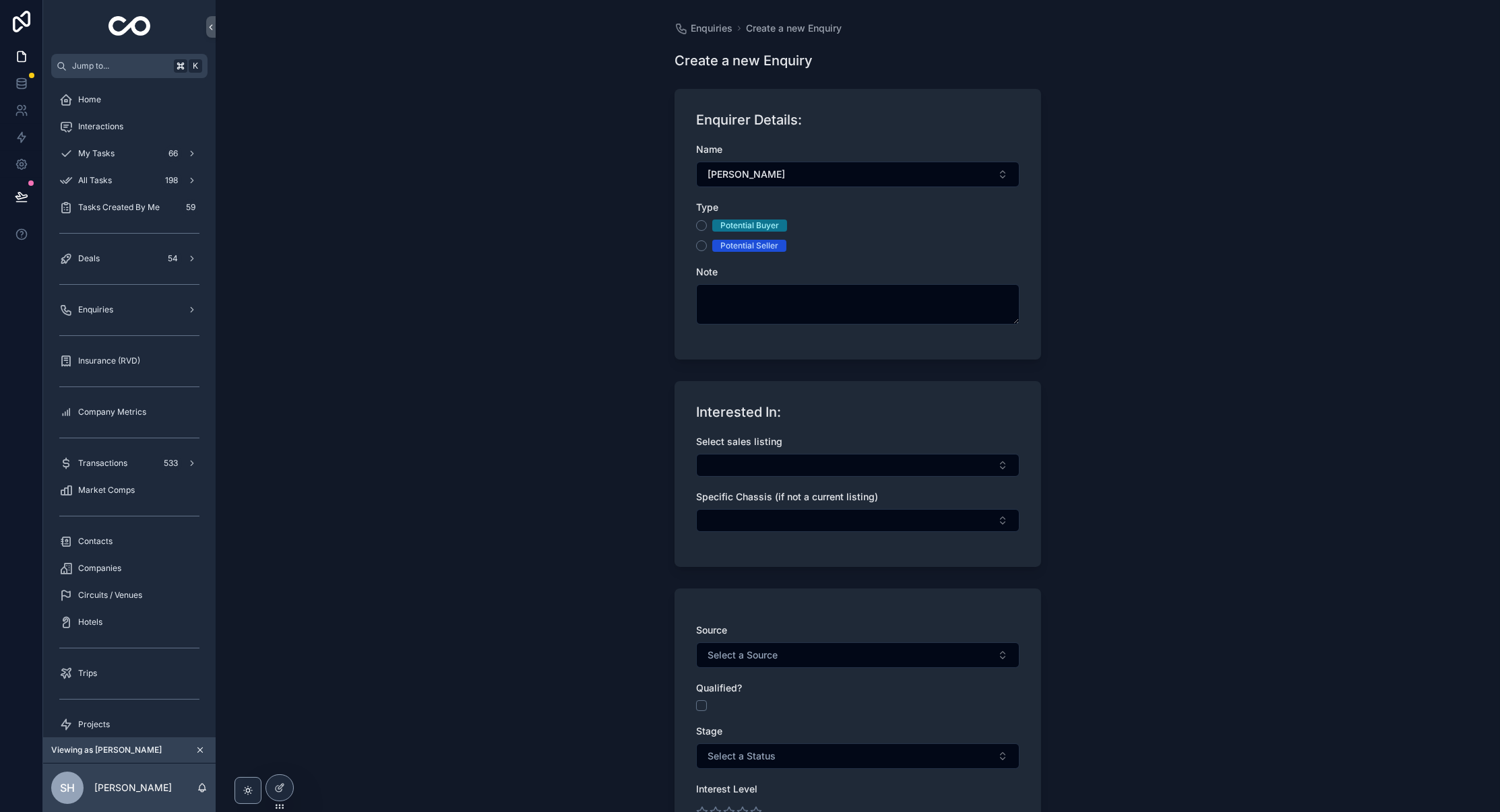
click at [747, 227] on div "Potential Buyer" at bounding box center [750, 226] width 59 height 12
click at [706, 227] on button "Potential Buyer" at bounding box center [701, 226] width 11 height 11
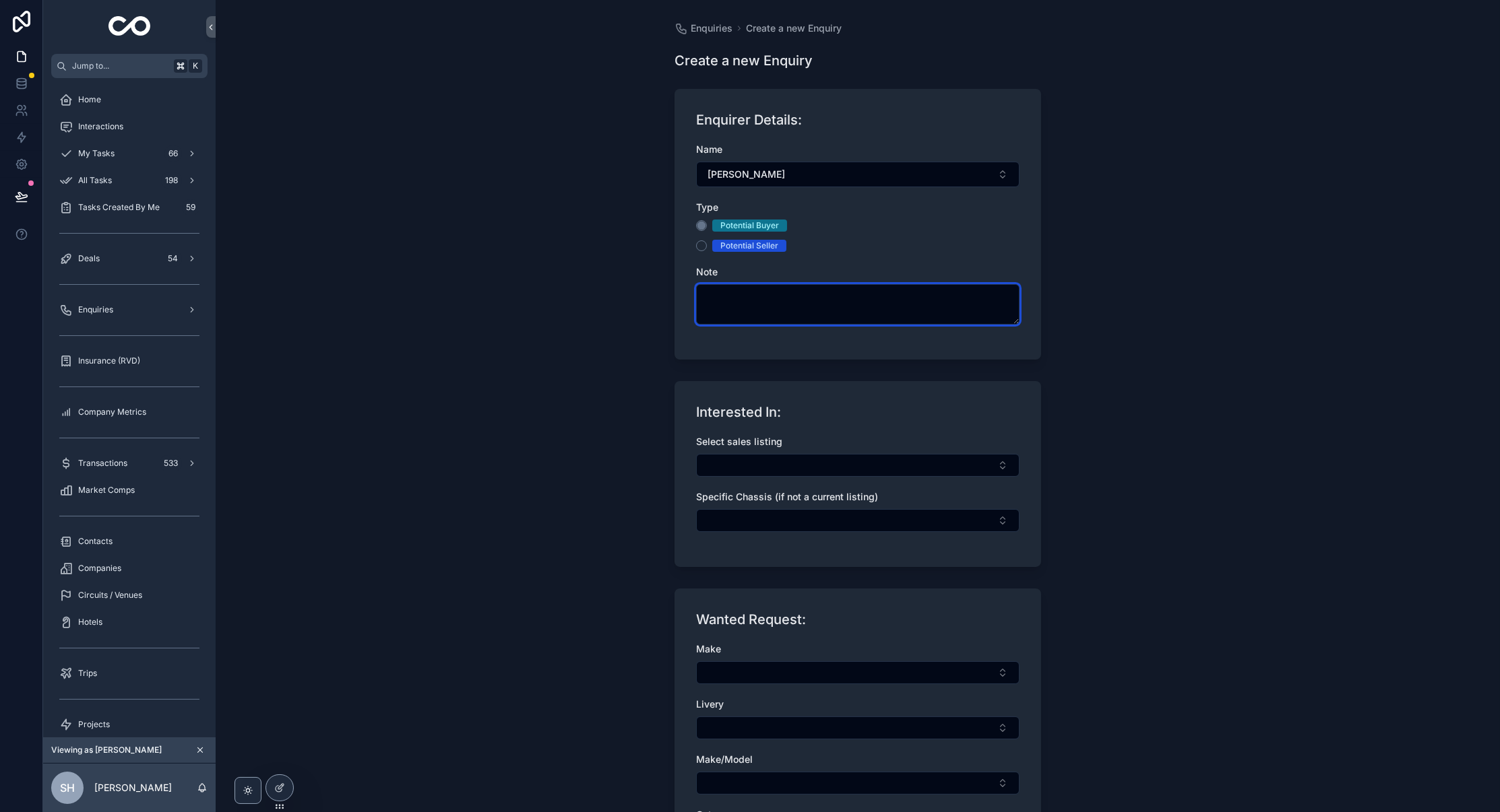
click at [771, 286] on textarea "scrollable content" at bounding box center [857, 304] width 323 height 40
paste textarea "*"
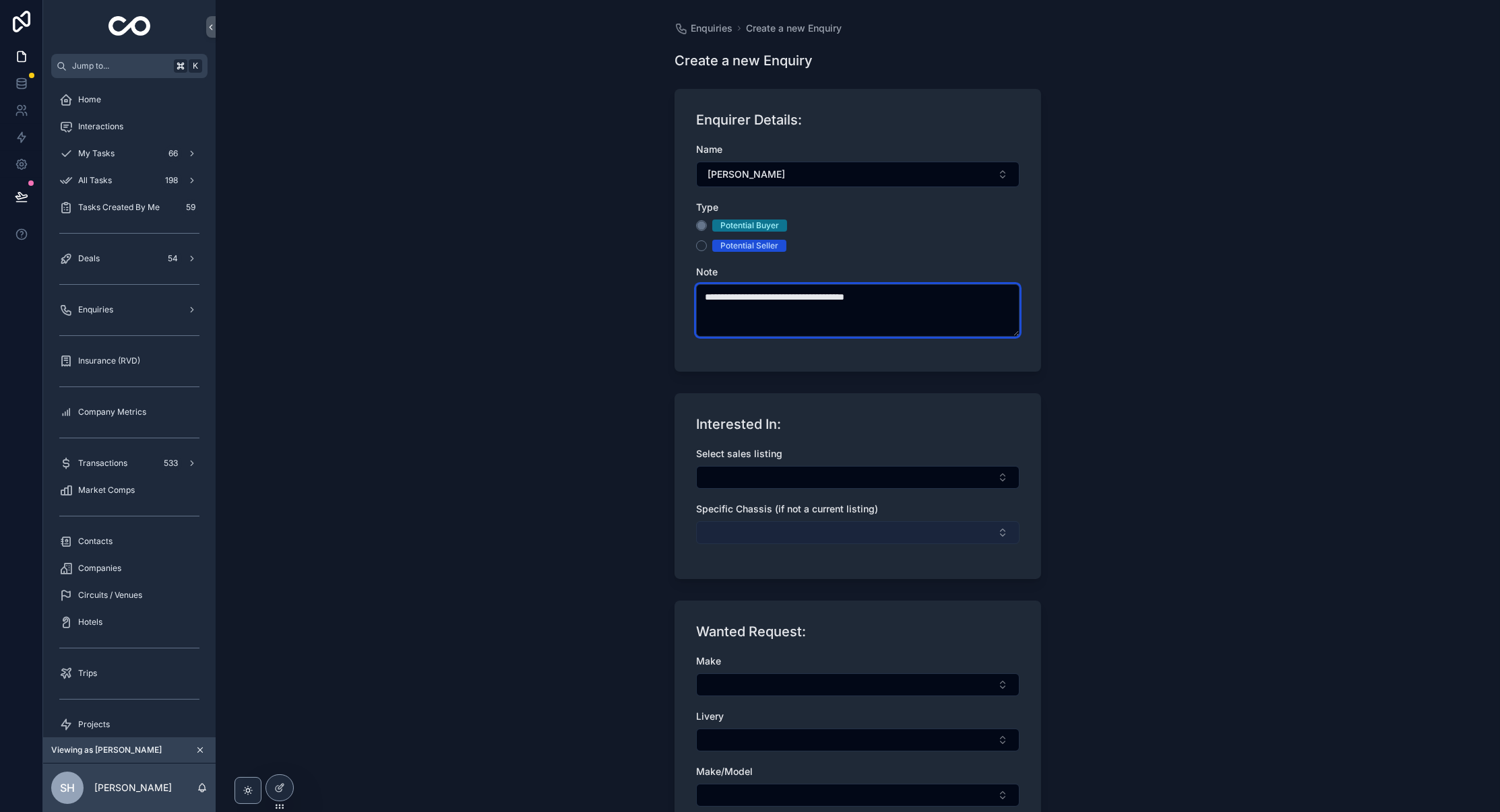
scroll to position [369, 0]
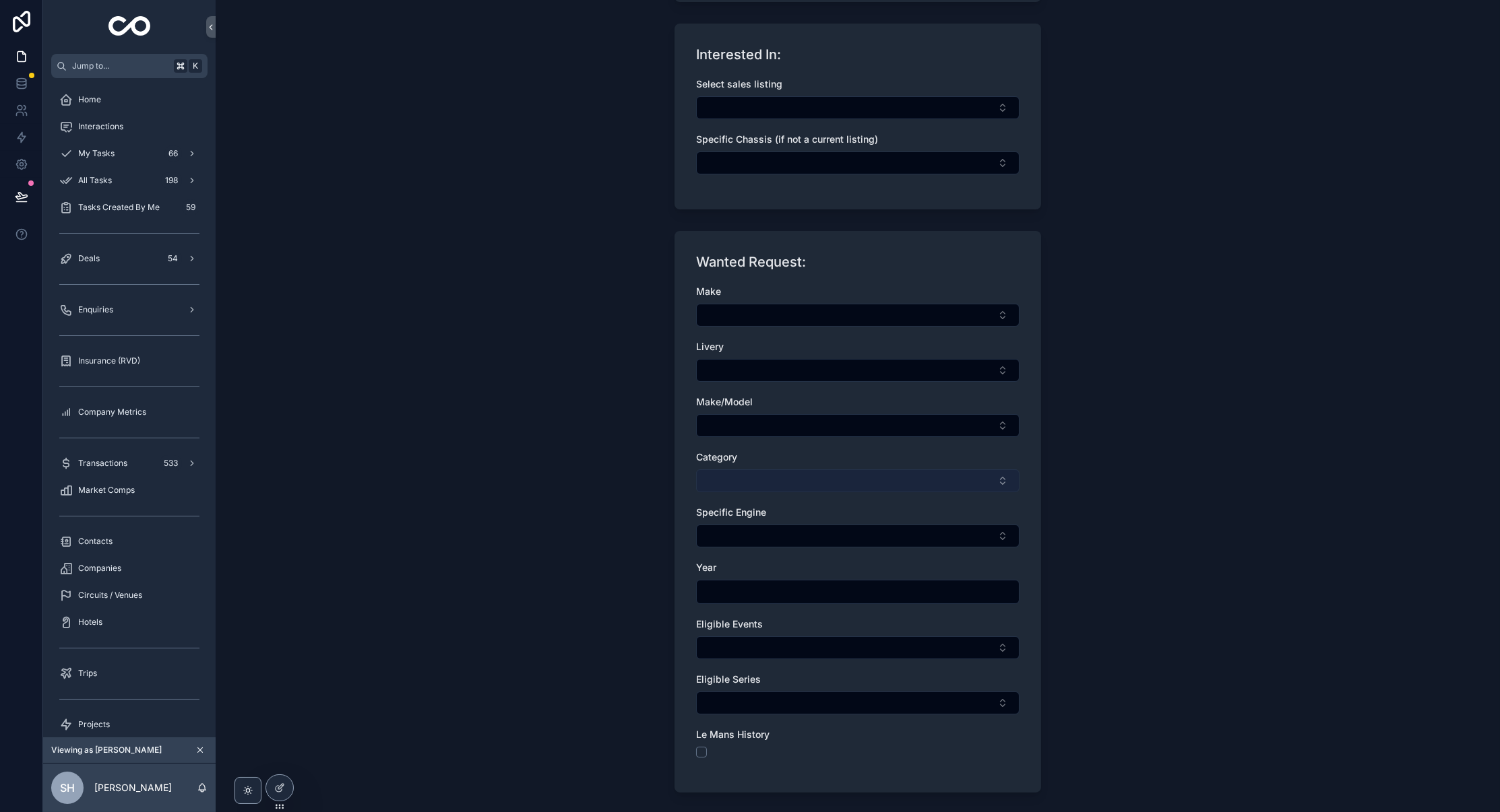
type textarea "**********"
click at [799, 475] on button "Select Button" at bounding box center [857, 480] width 323 height 23
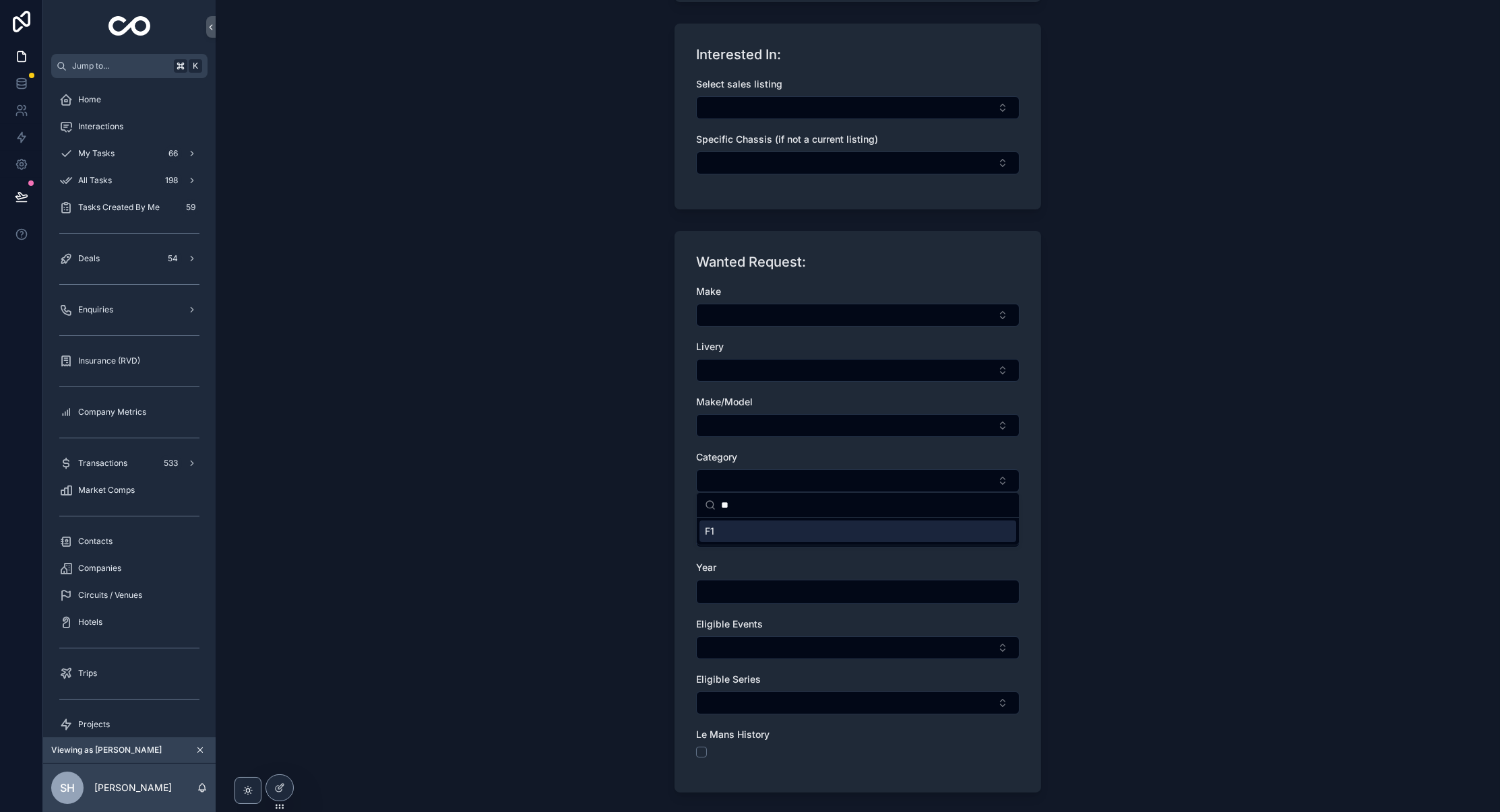
type input "**"
click at [706, 533] on span "F1" at bounding box center [709, 531] width 9 height 14
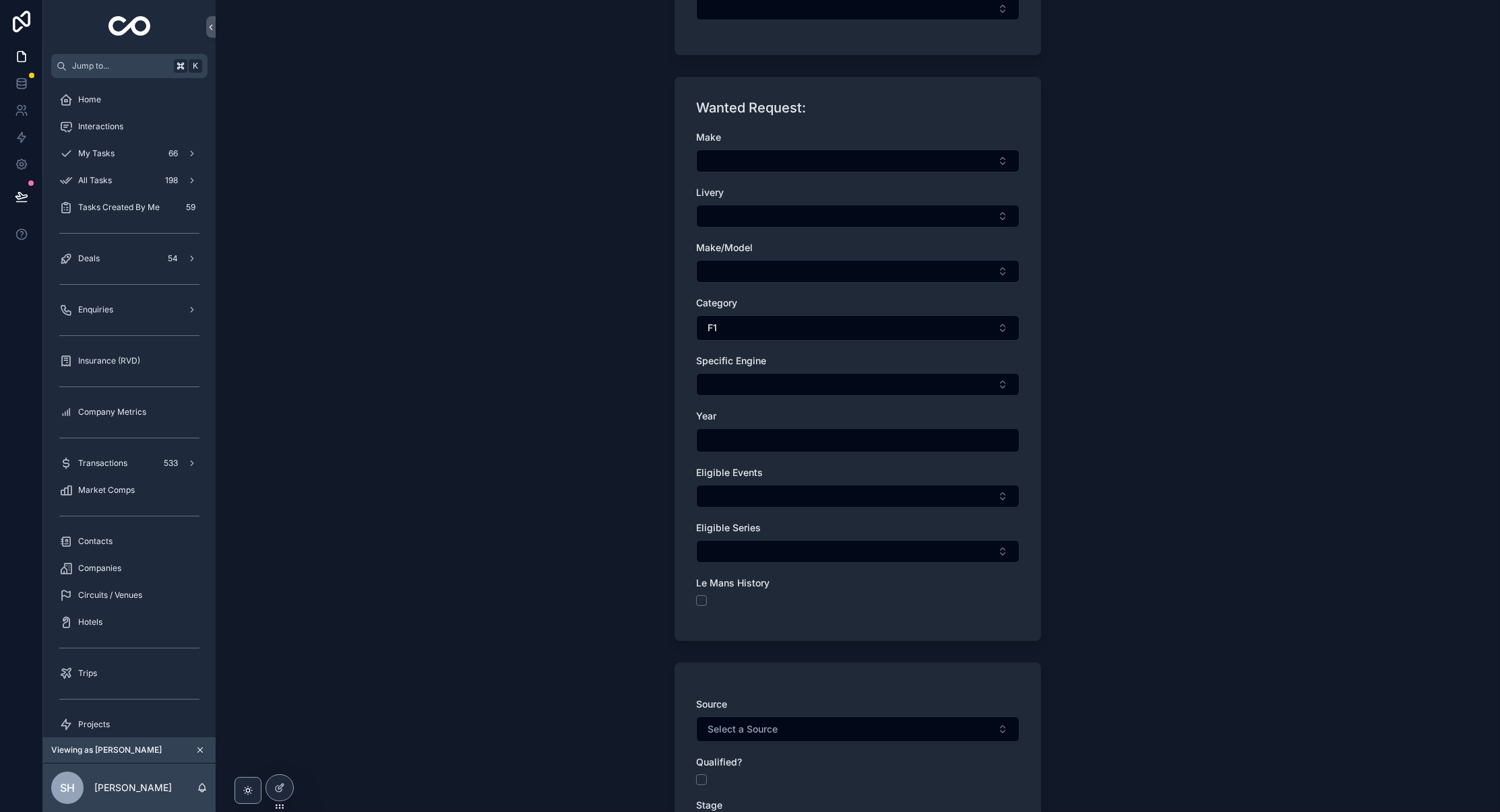
scroll to position [524, 0]
click at [826, 542] on button "Select Button" at bounding box center [857, 550] width 323 height 23
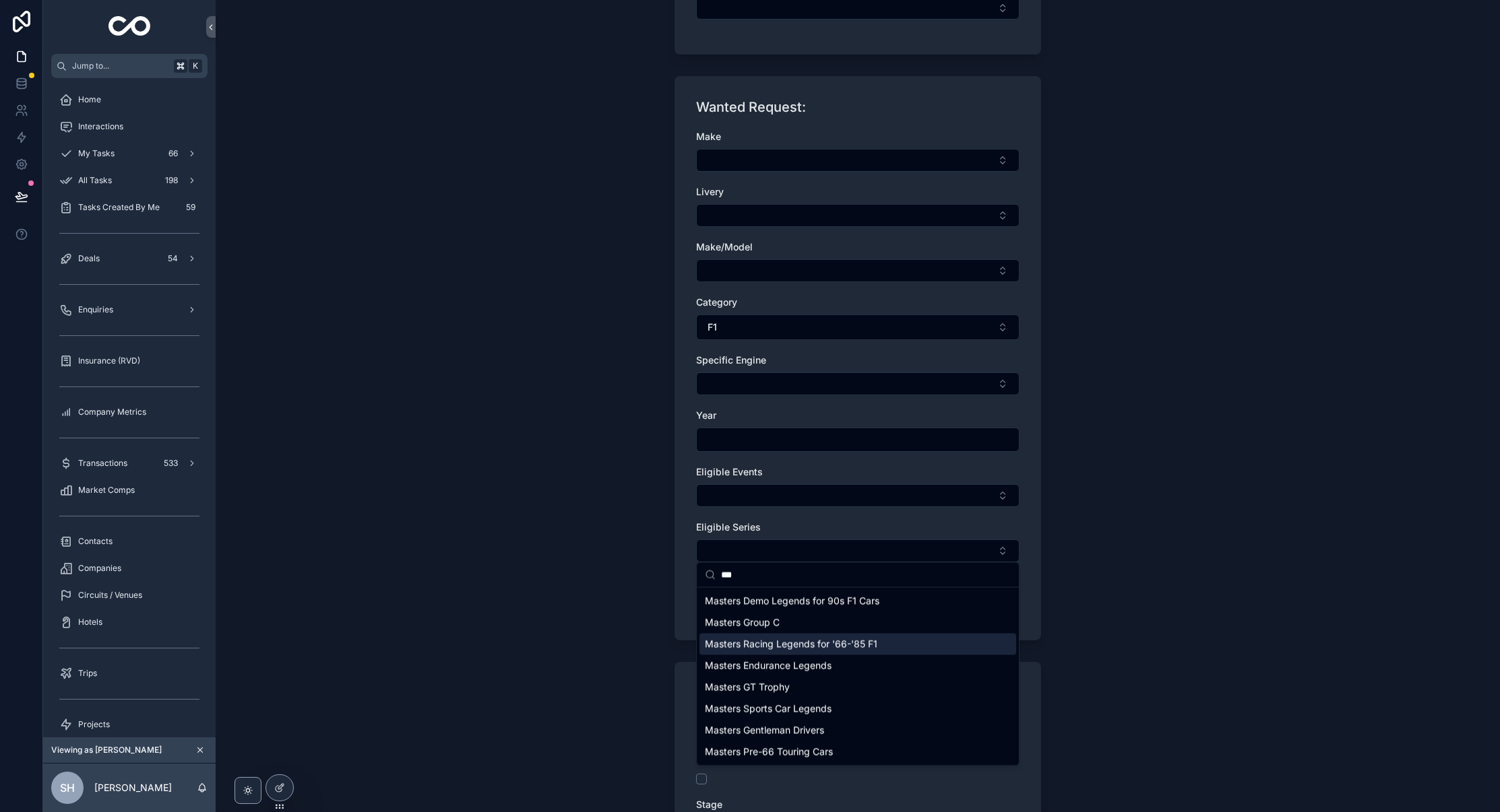
type input "***"
click at [849, 648] on span "Masters Racing Legends for '66-'85 F1" at bounding box center [791, 645] width 172 height 14
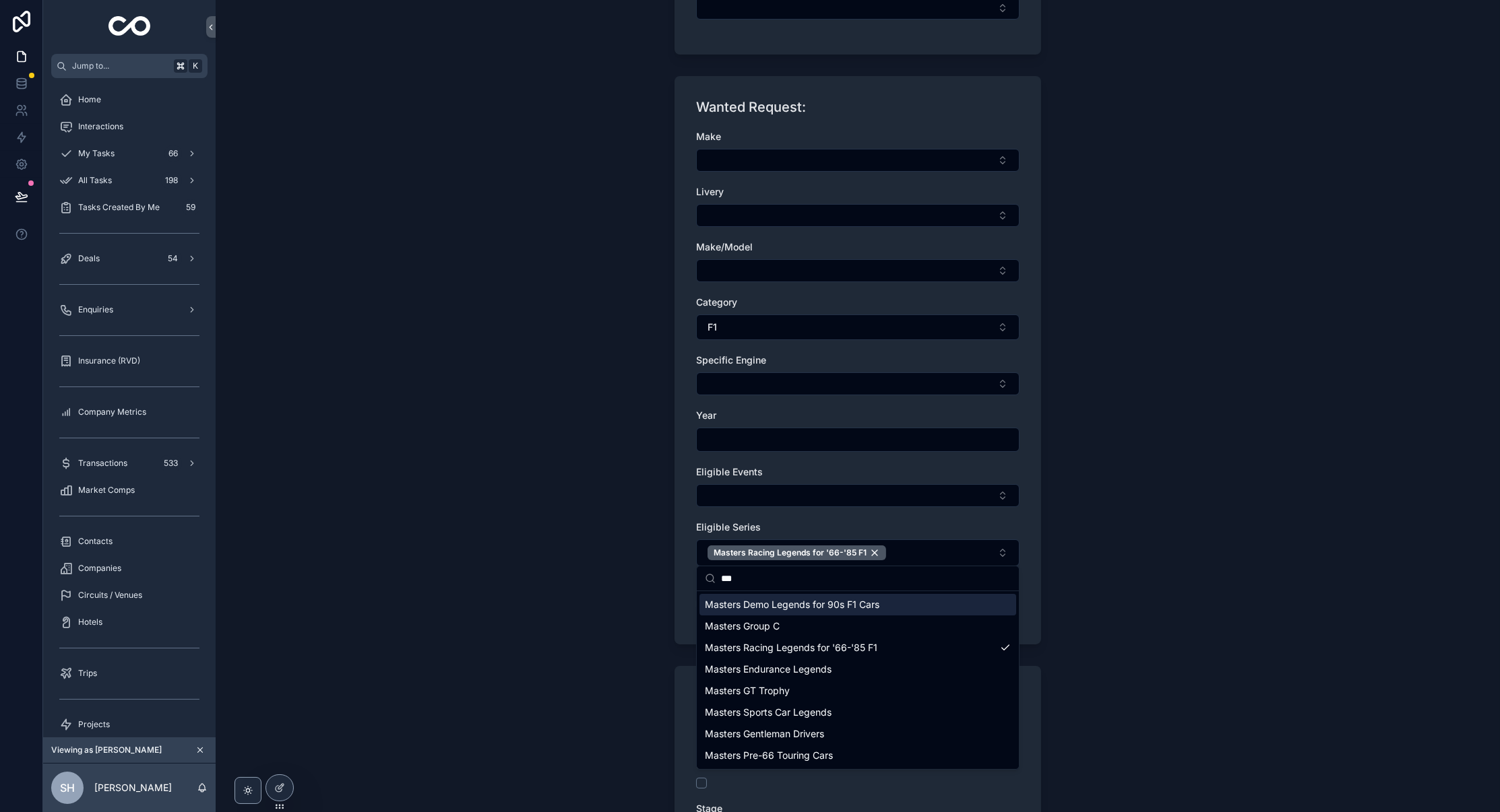
click at [1001, 524] on div "Eligible Series" at bounding box center [857, 527] width 323 height 14
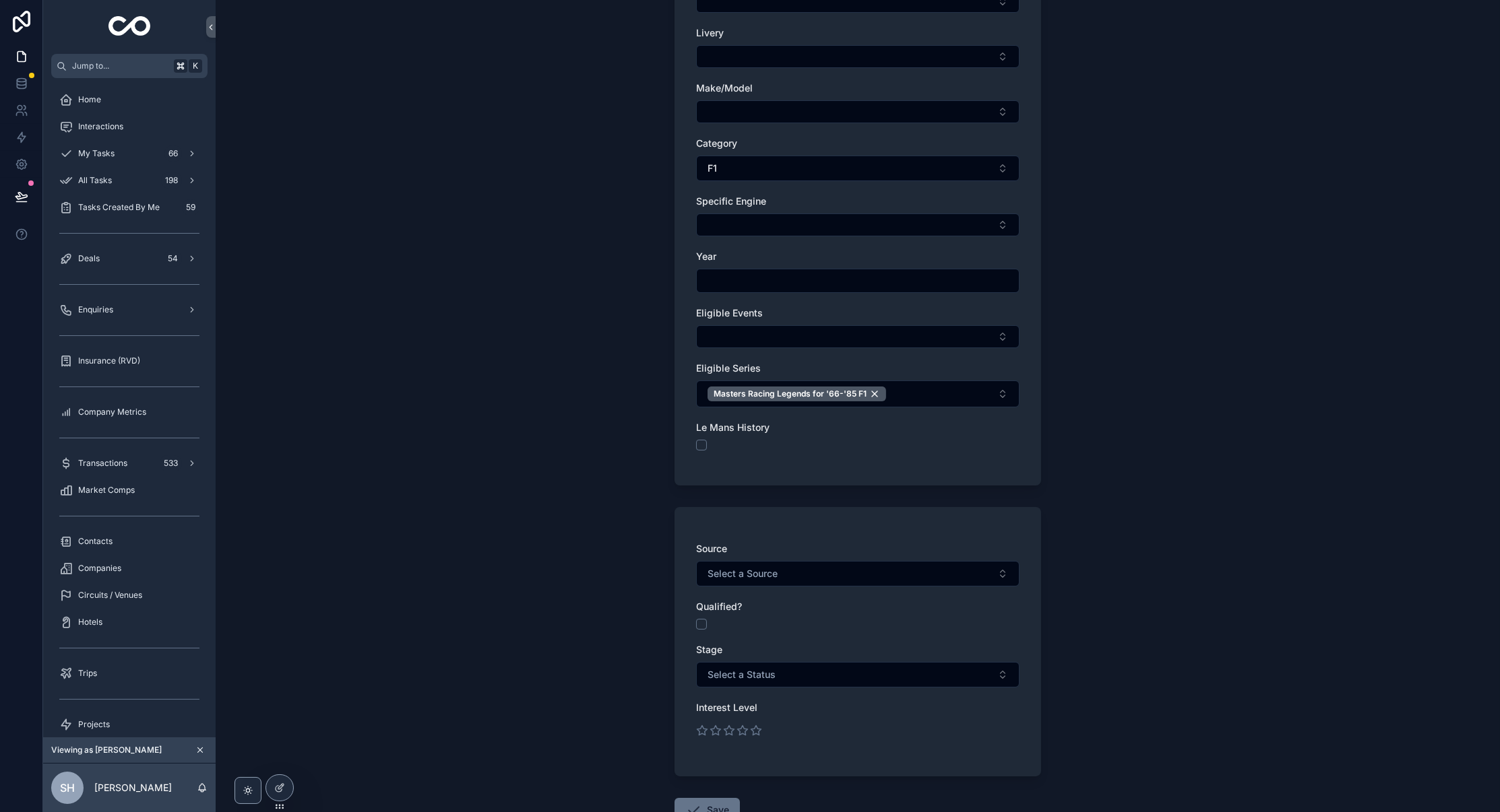
scroll to position [722, 0]
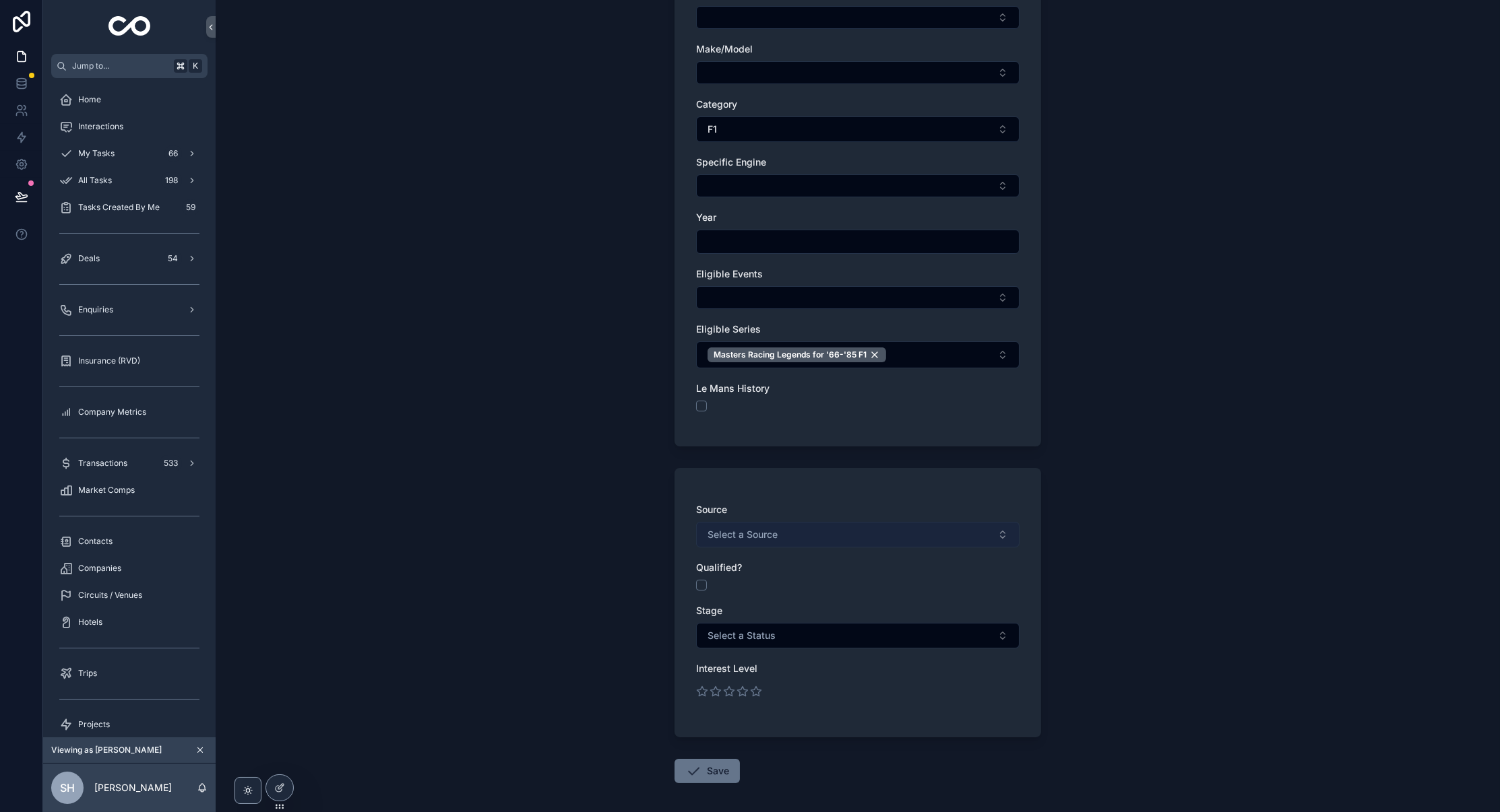
click at [763, 528] on span "Select a Source" at bounding box center [742, 535] width 70 height 14
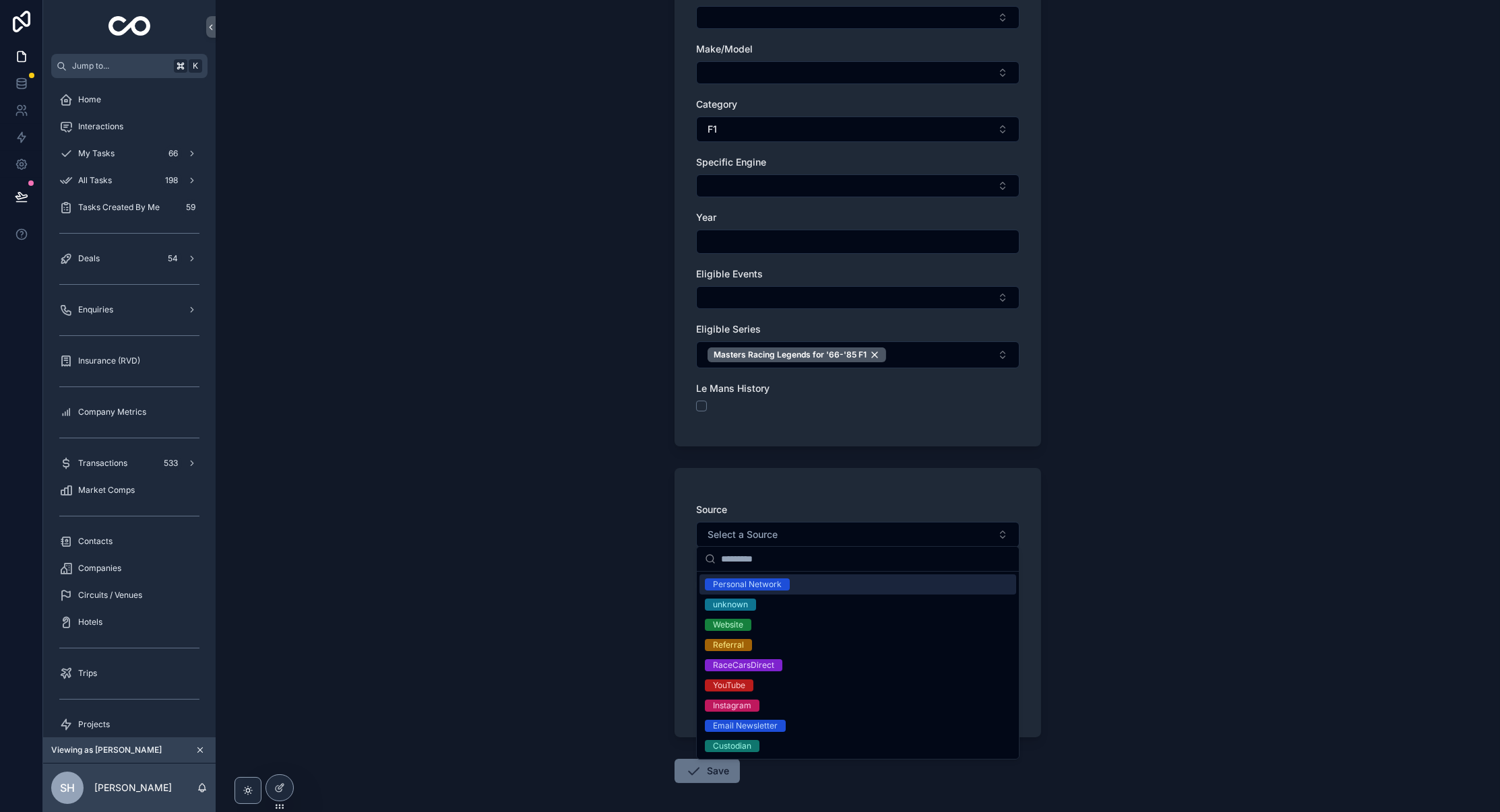
click at [762, 579] on div "Personal Network" at bounding box center [747, 585] width 69 height 12
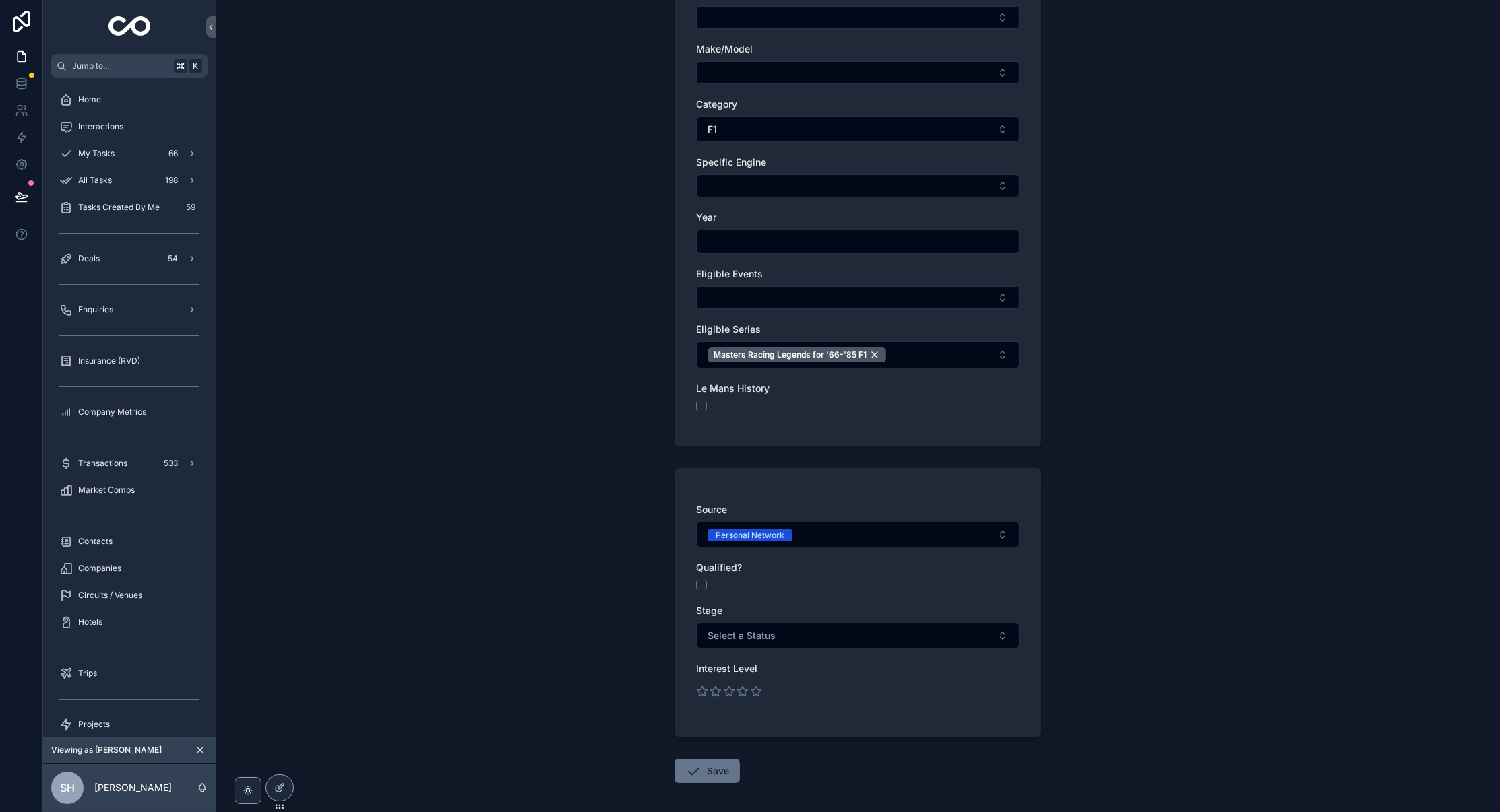
click at [705, 584] on button "scrollable content" at bounding box center [701, 585] width 11 height 11
click at [735, 633] on span "Select a Status" at bounding box center [741, 635] width 68 height 14
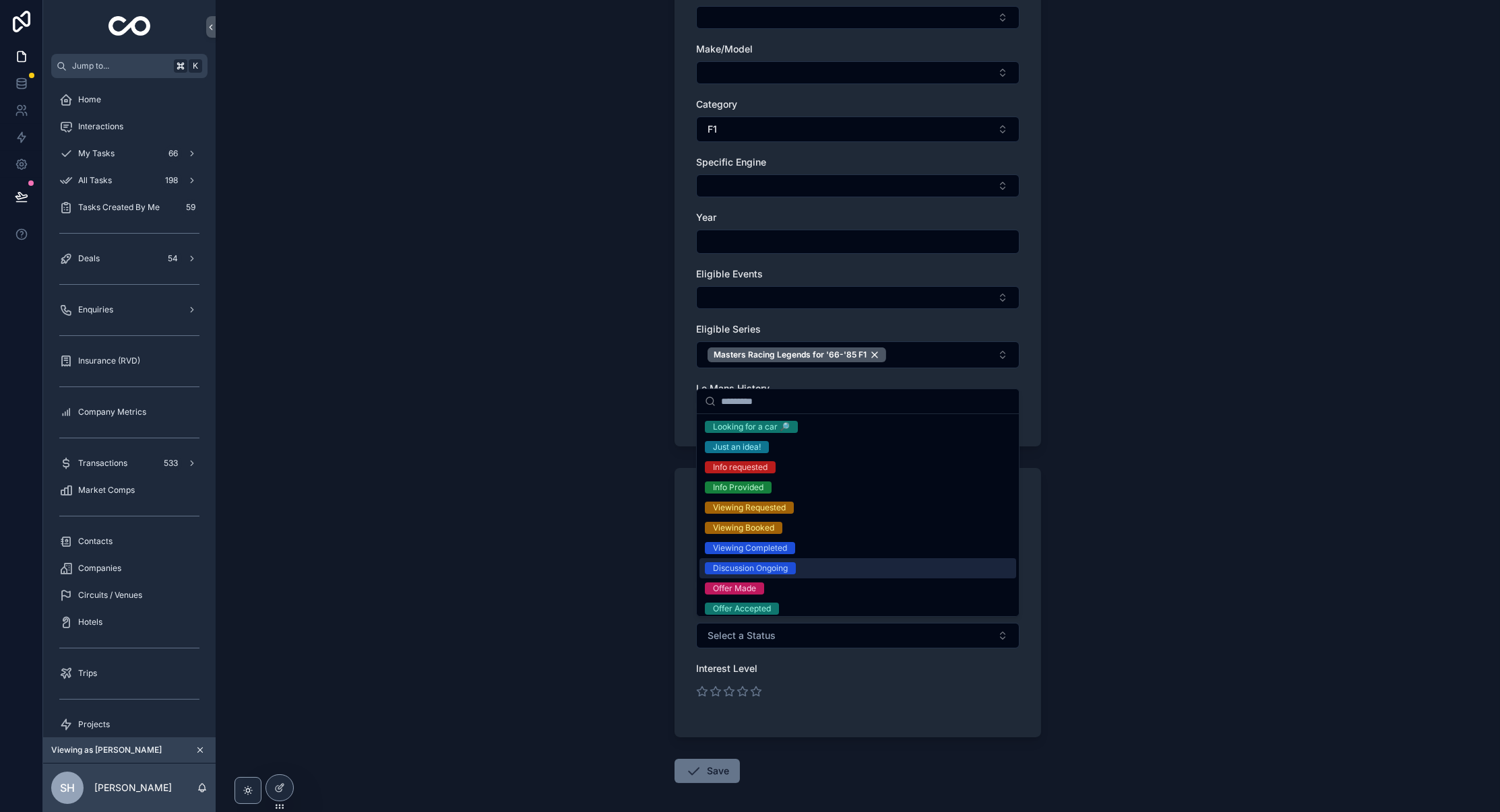
click at [781, 567] on div "Discussion Ongoing" at bounding box center [750, 568] width 75 height 12
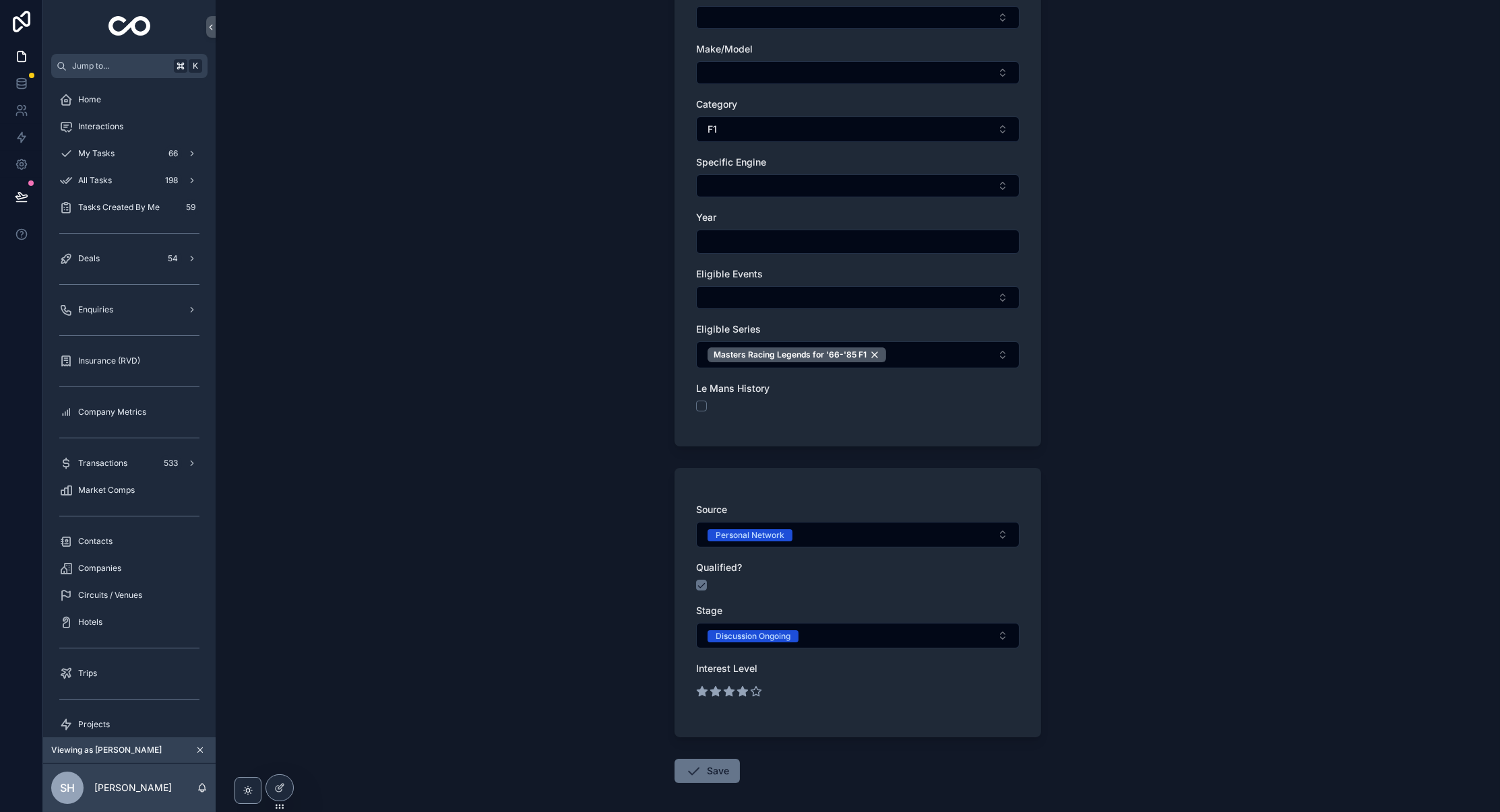
click at [743, 691] on icon "scrollable content" at bounding box center [743, 691] width 10 height 9
click at [706, 763] on button "Save" at bounding box center [707, 771] width 65 height 24
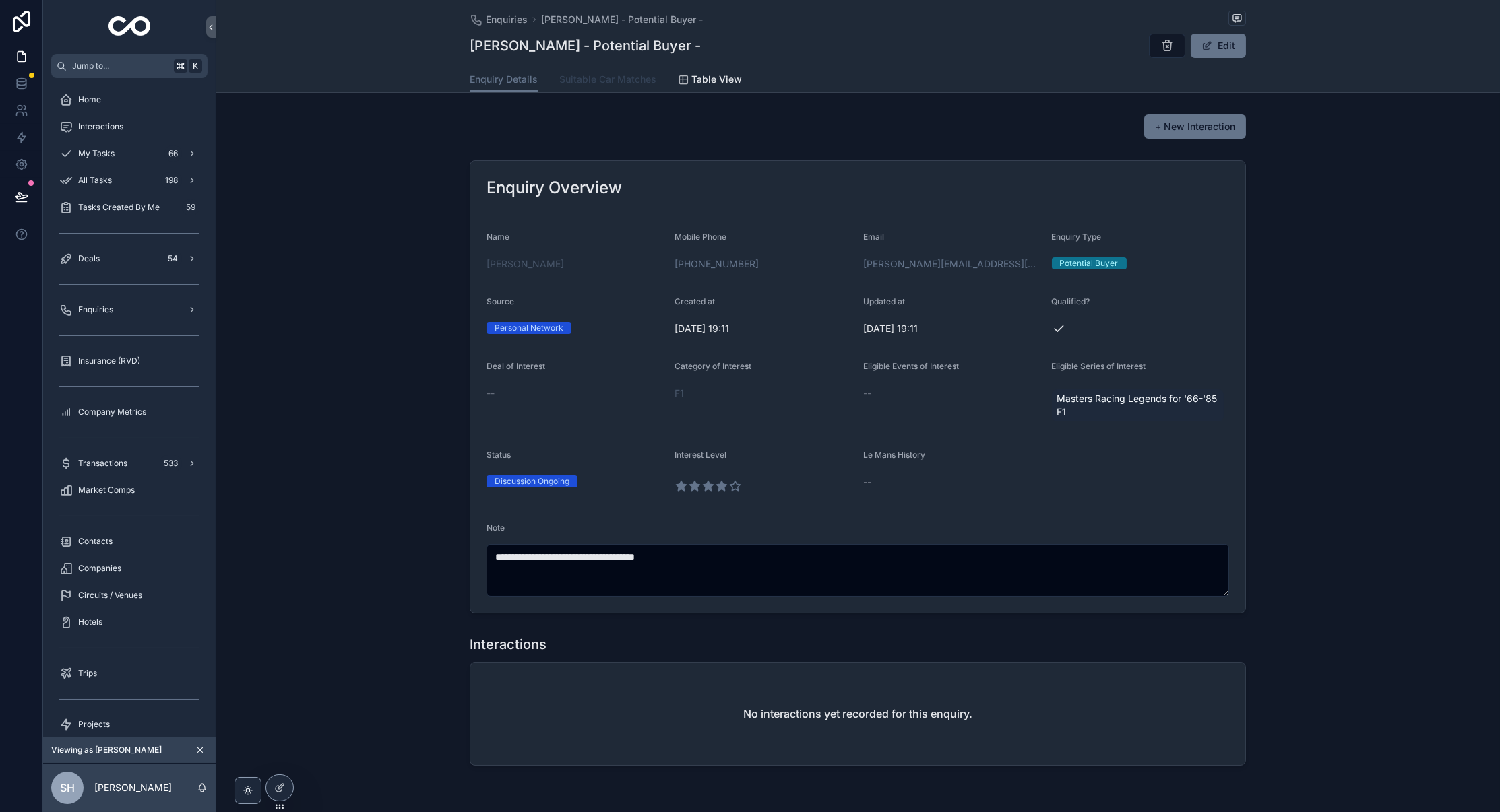
click at [638, 72] on span "Suitable Car Matches" at bounding box center [607, 79] width 97 height 14
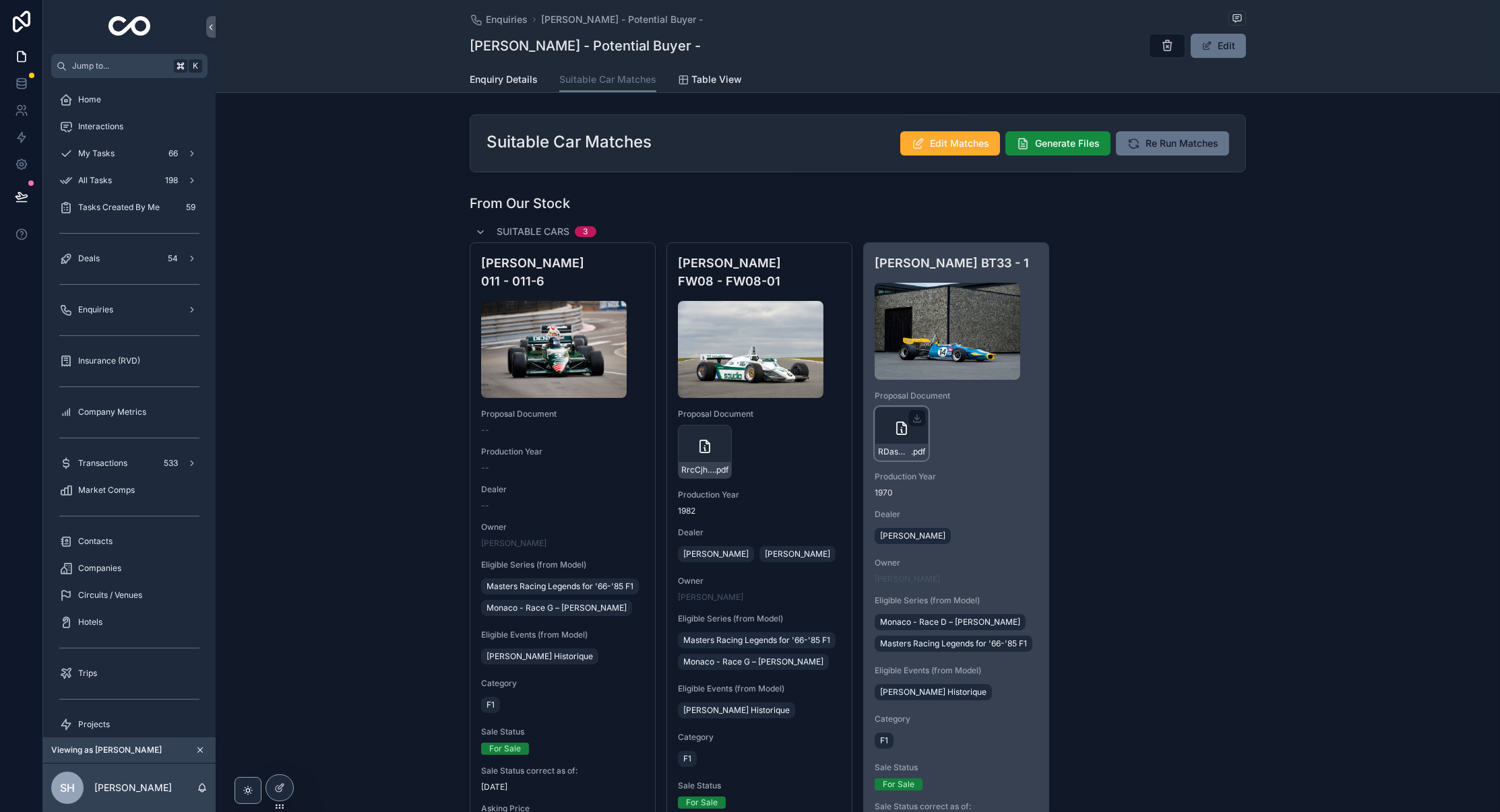
click at [919, 441] on div "RDasmLCQCRptJu4PuWPAwf .pdf" at bounding box center [901, 433] width 54 height 54
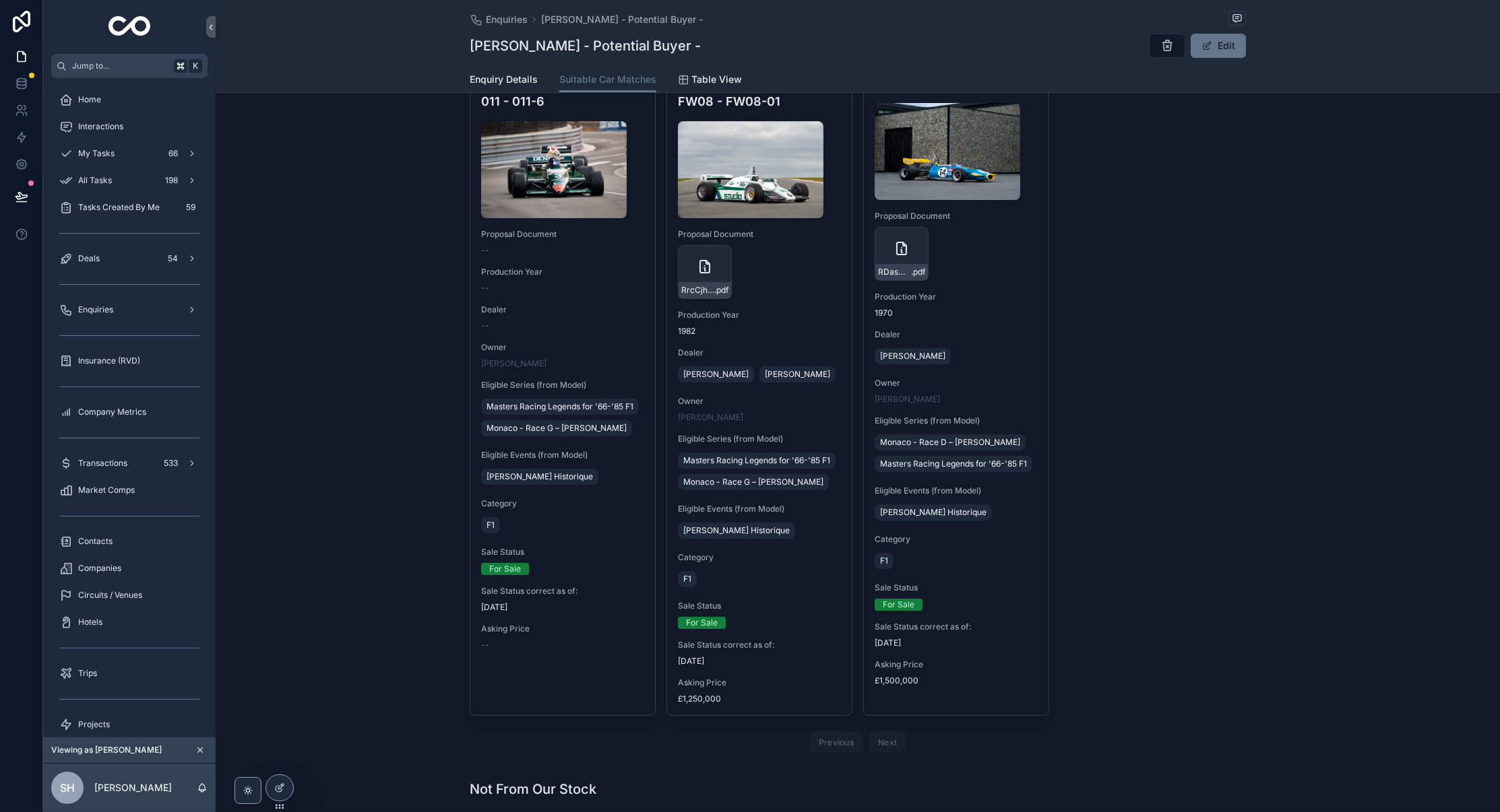
scroll to position [108, 0]
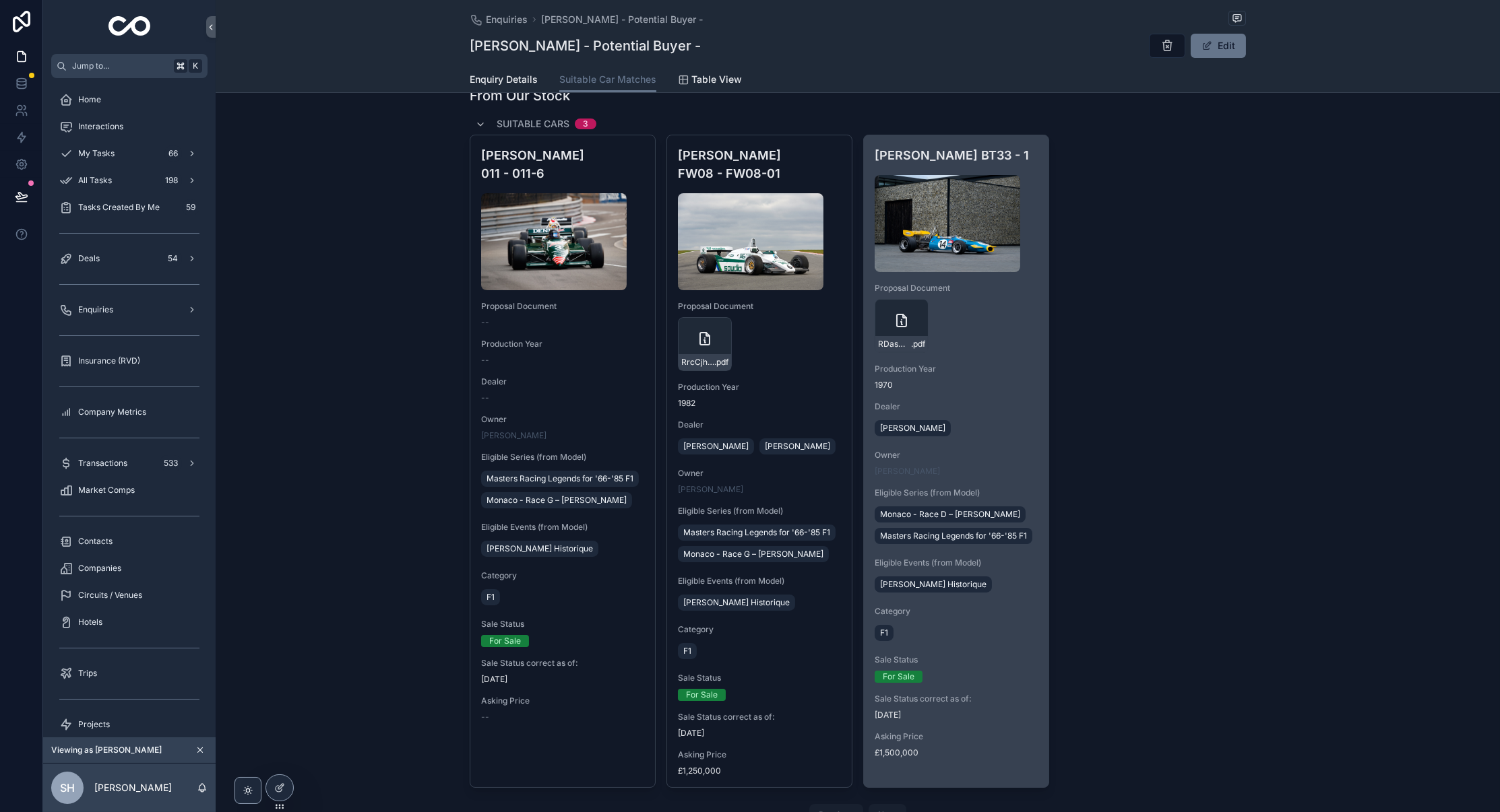
click at [1016, 292] on span "Proposal Document" at bounding box center [955, 288] width 163 height 11
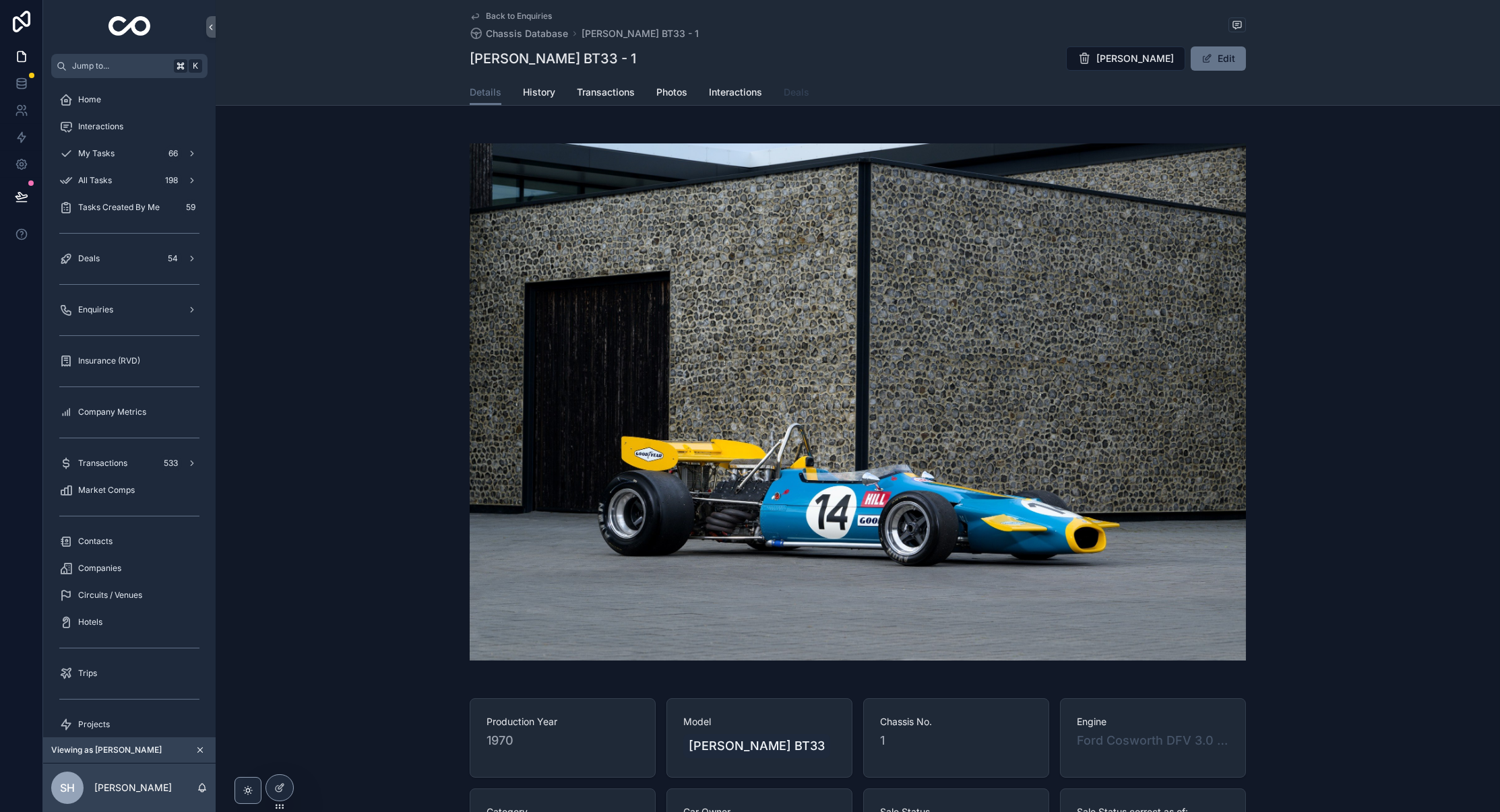
click at [805, 94] on span "Deals" at bounding box center [796, 92] width 26 height 14
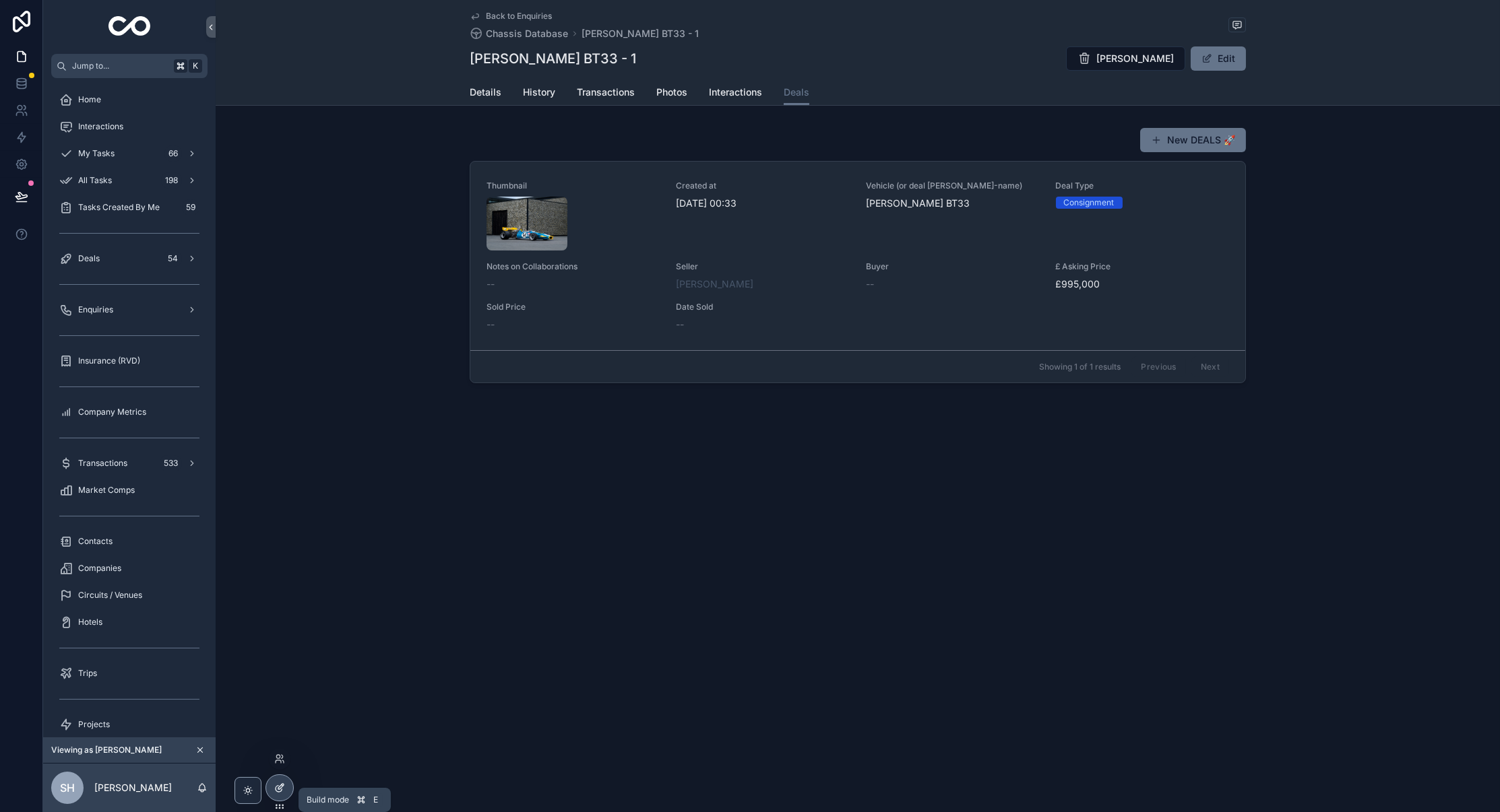
click at [283, 785] on icon at bounding box center [283, 785] width 2 height 2
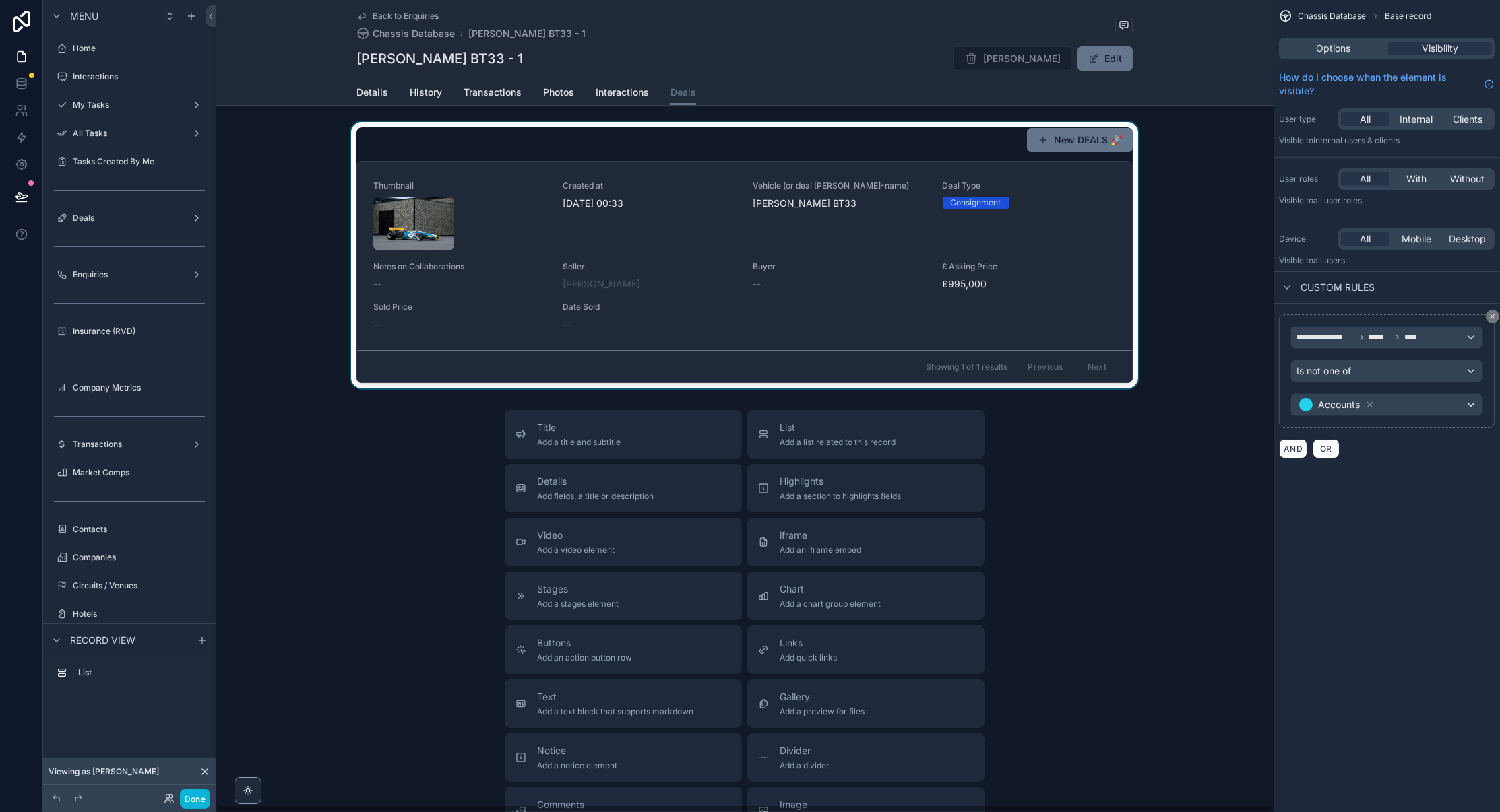
click at [829, 240] on div "scrollable content" at bounding box center [744, 256] width 1058 height 267
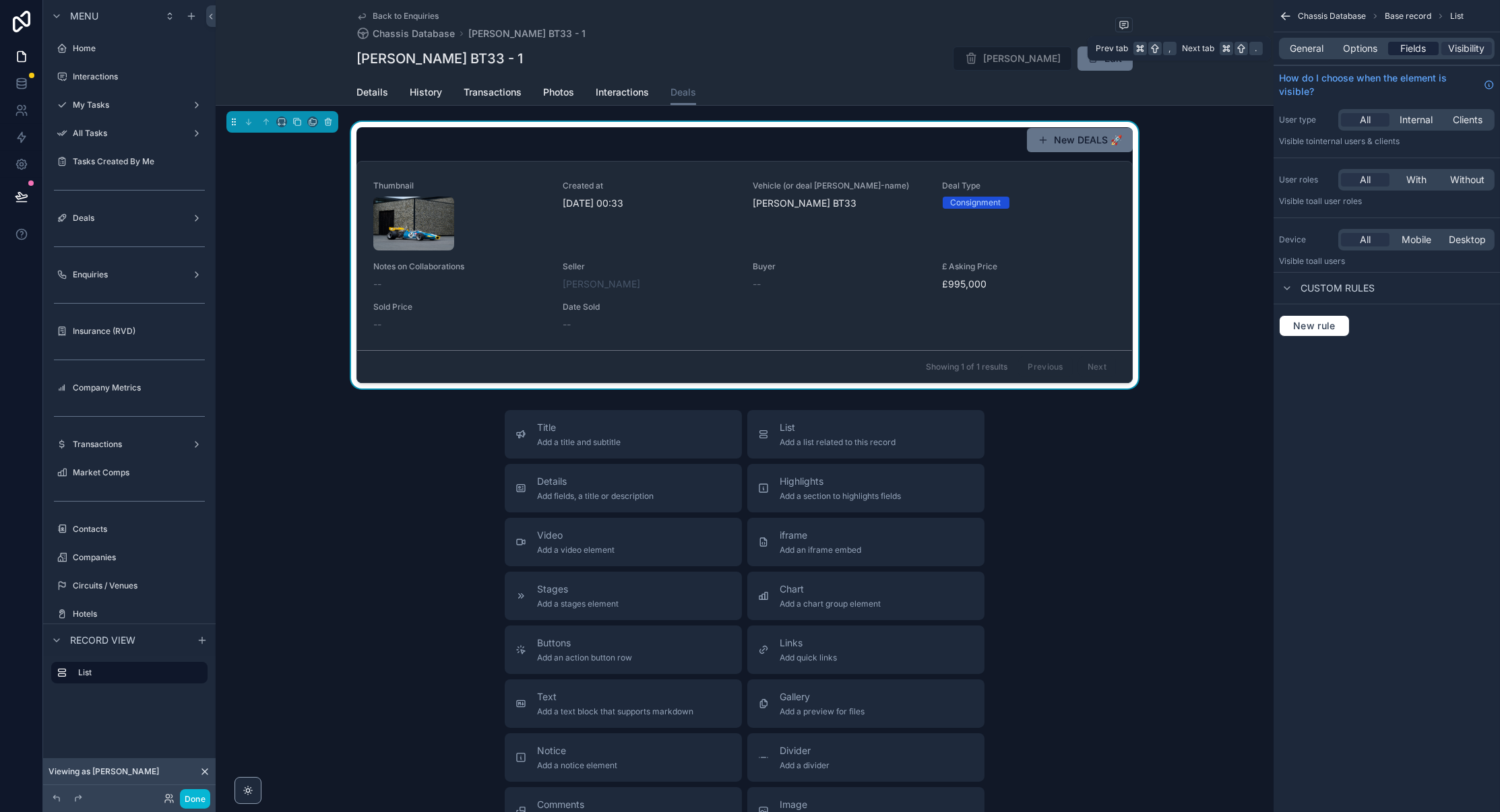
click at [1415, 54] on span "Fields" at bounding box center [1414, 48] width 26 height 14
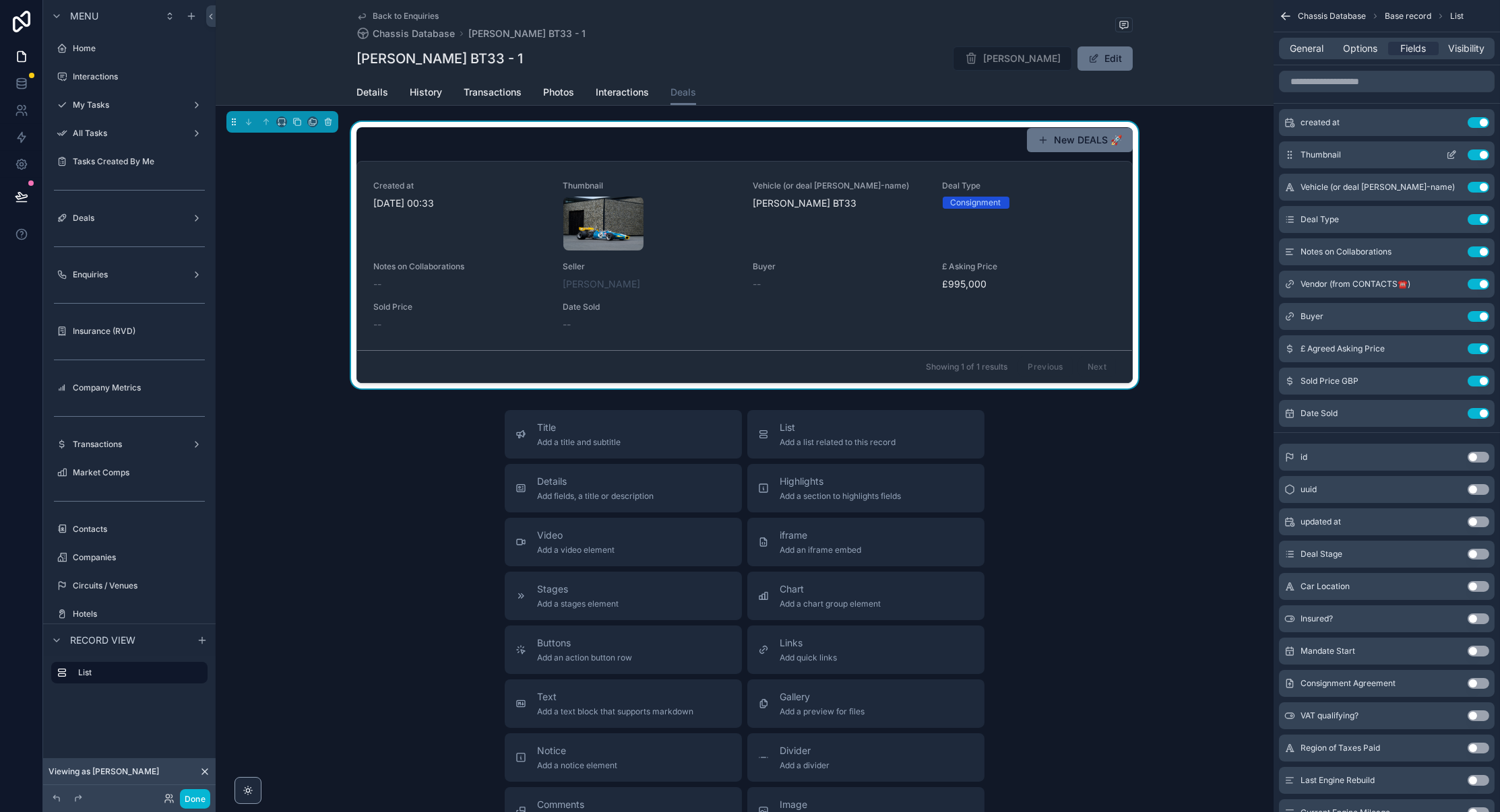
click at [1474, 157] on button "Use setting" at bounding box center [1478, 155] width 22 height 11
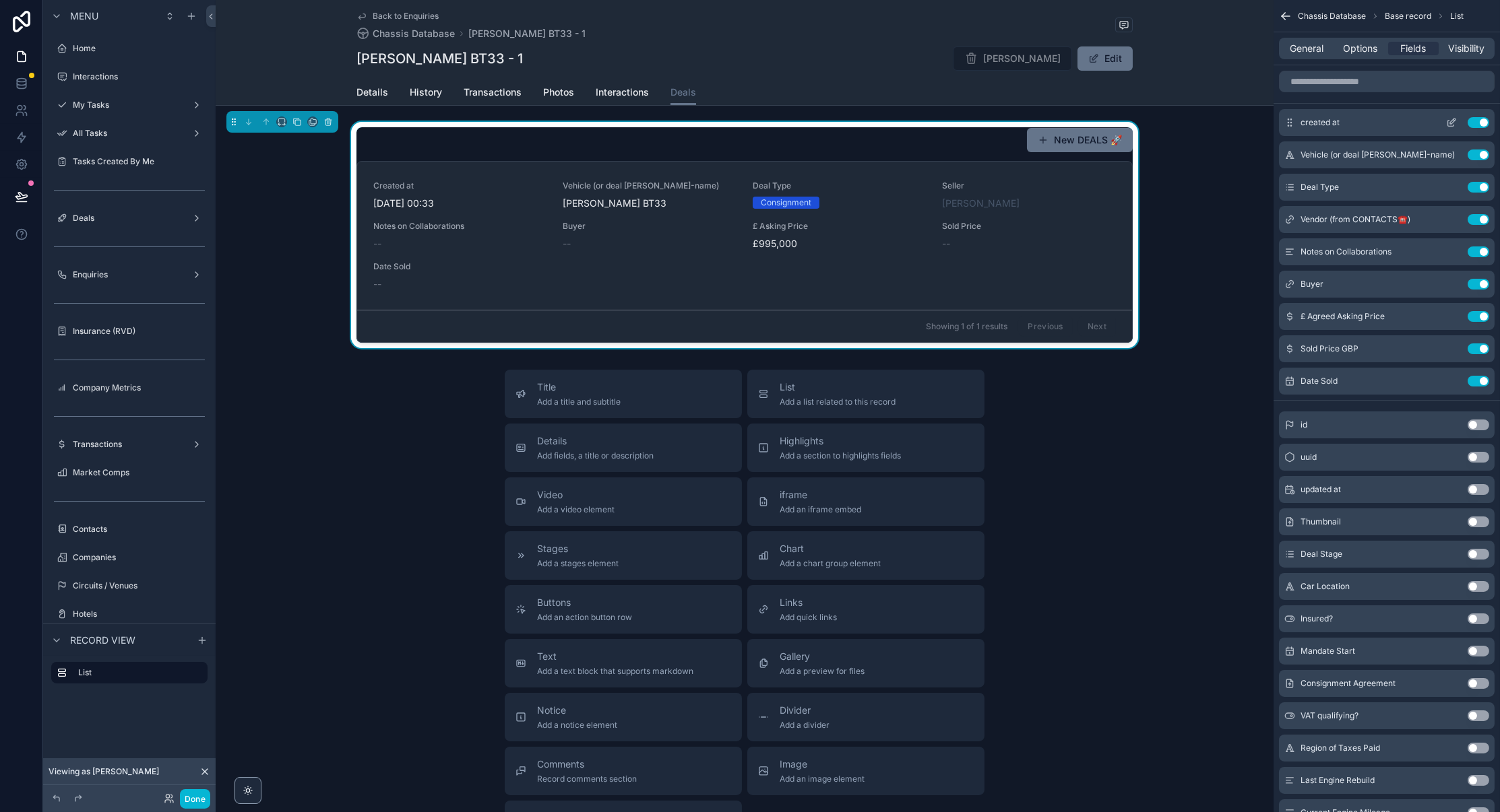
click at [1451, 121] on icon "scrollable content" at bounding box center [1451, 122] width 11 height 11
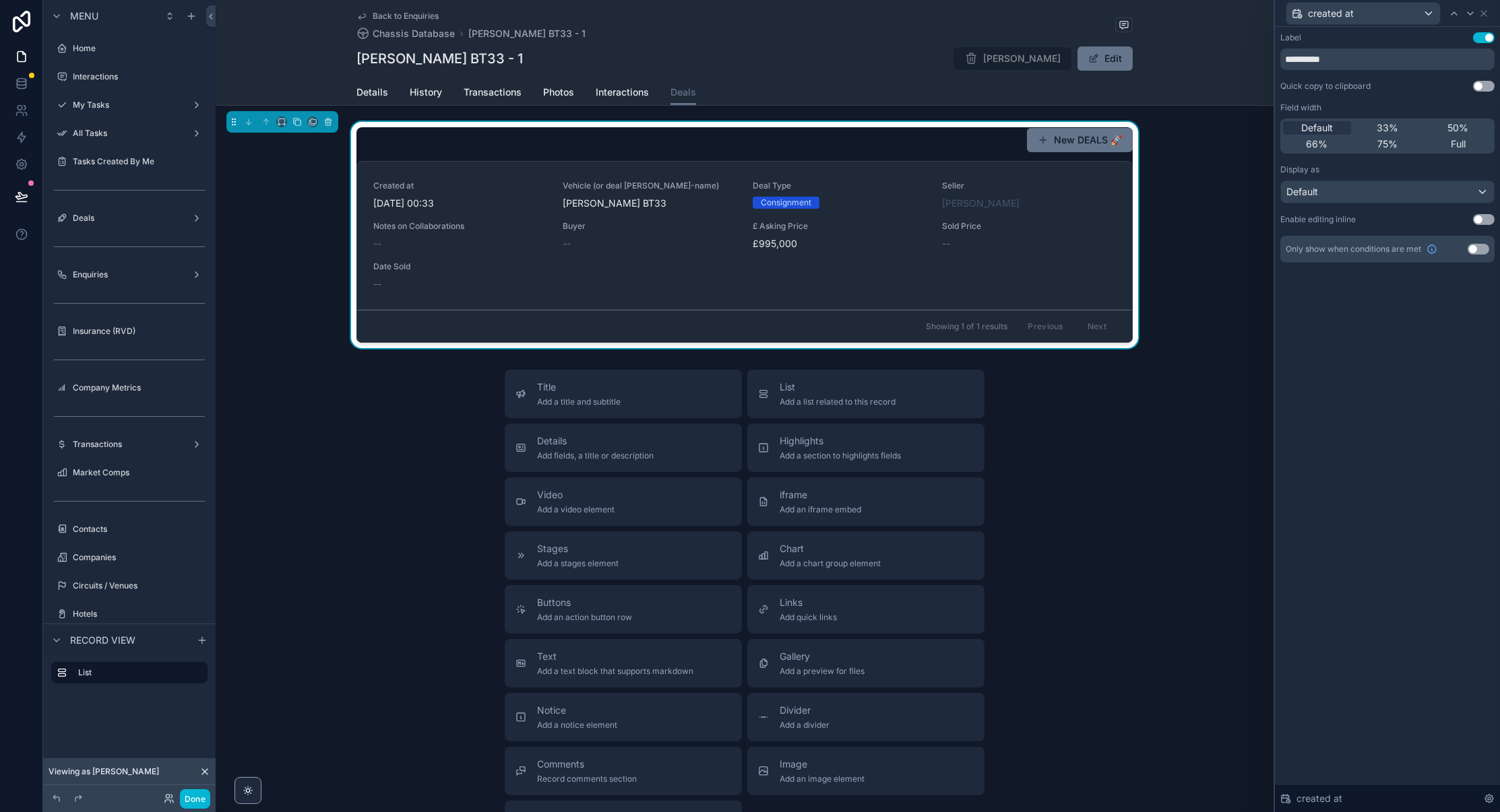
click at [1428, 192] on div "Default" at bounding box center [1387, 191] width 213 height 22
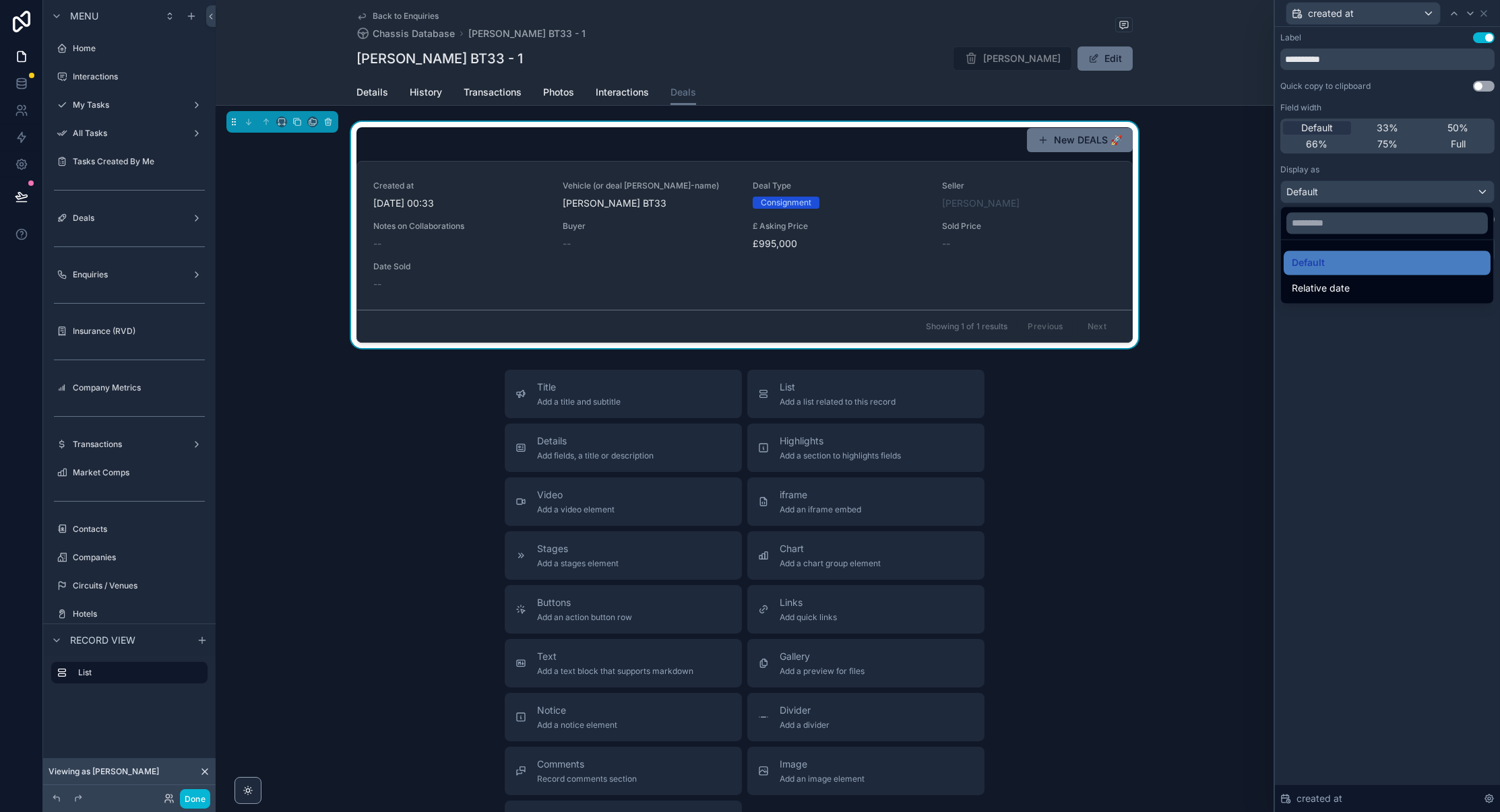
click at [1414, 168] on div at bounding box center [1386, 406] width 225 height 812
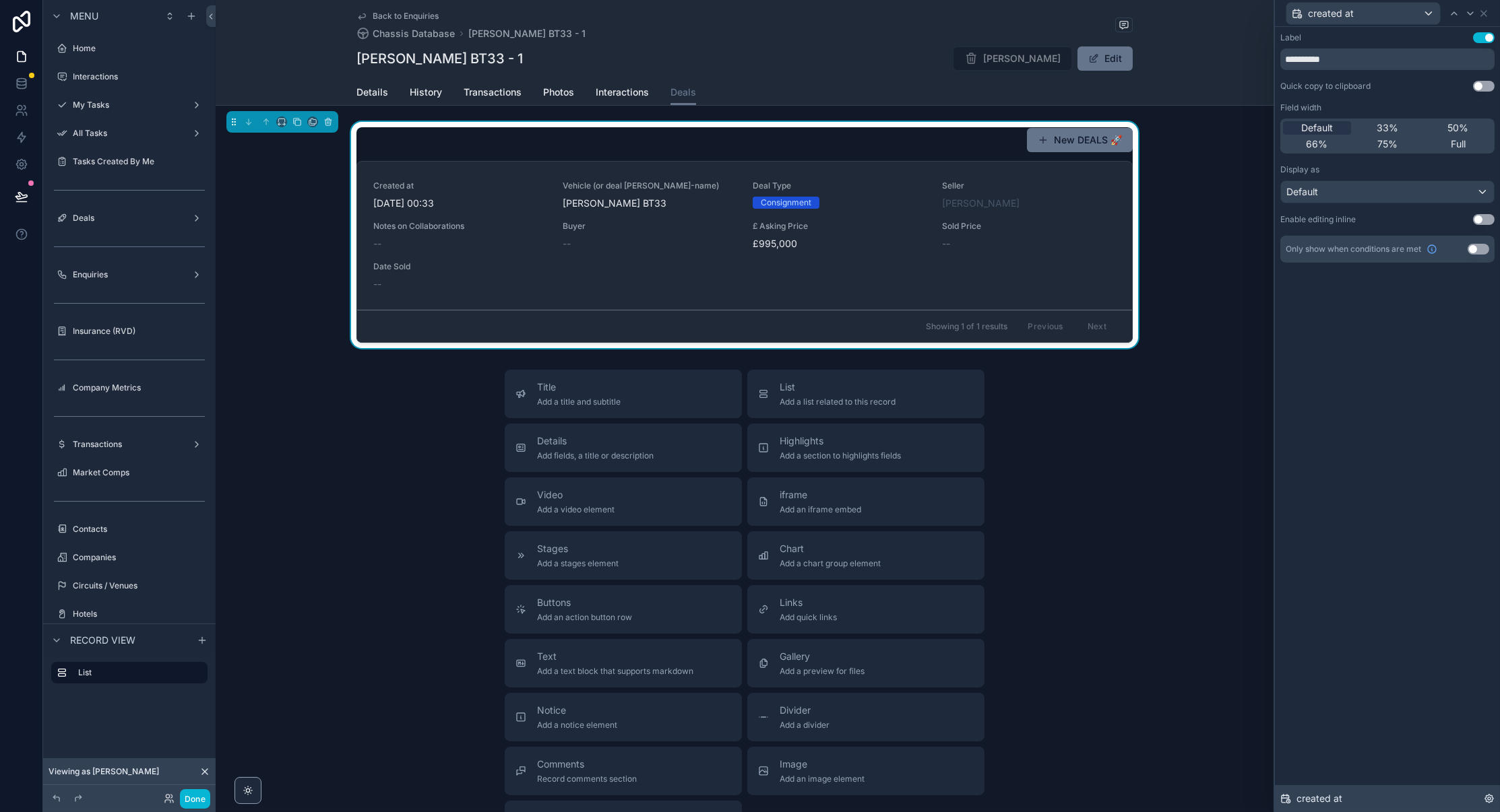
click at [1487, 793] on icon at bounding box center [1489, 798] width 11 height 11
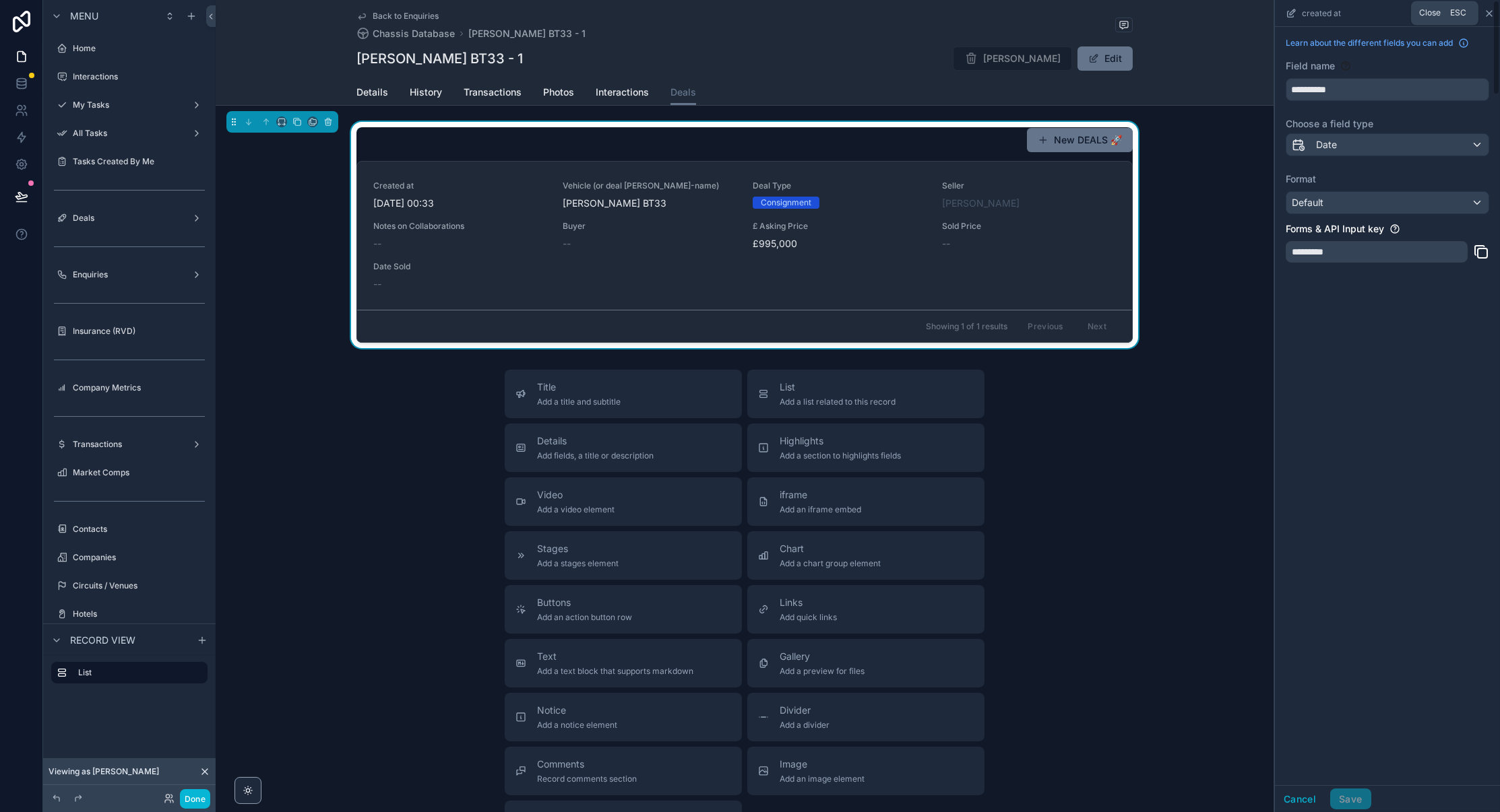
click at [1488, 11] on icon "scrollable content" at bounding box center [1489, 14] width 5 height 5
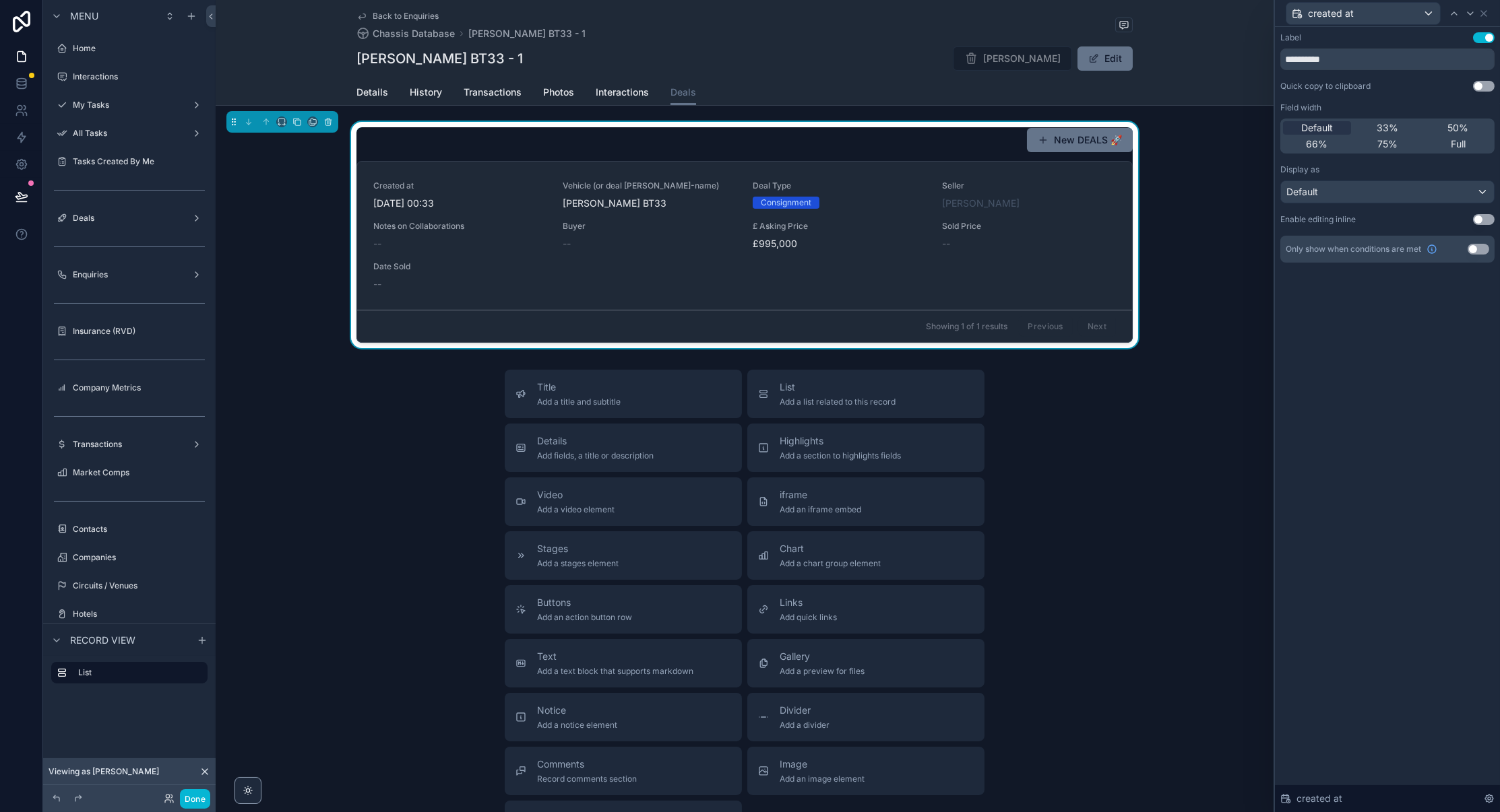
click at [1488, 11] on icon at bounding box center [1484, 13] width 11 height 11
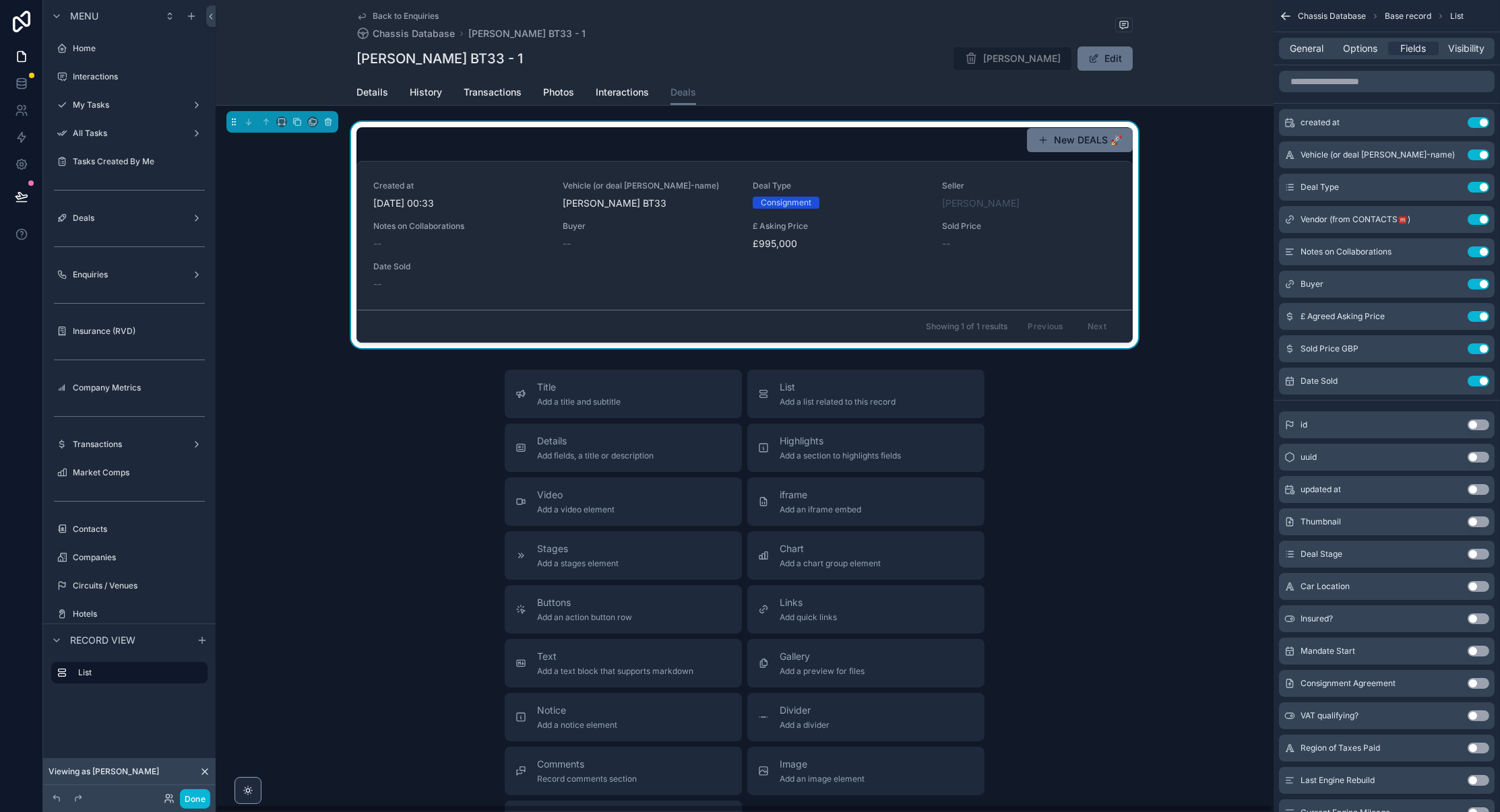
click at [1231, 208] on div "New DEALS 🚀 Created at [DATE] 00:33 Vehicle (or deal nick-name) [PERSON_NAME] B…" at bounding box center [744, 235] width 1058 height 226
click at [198, 803] on button "Done" at bounding box center [195, 798] width 30 height 20
